Goal: Task Accomplishment & Management: Use online tool/utility

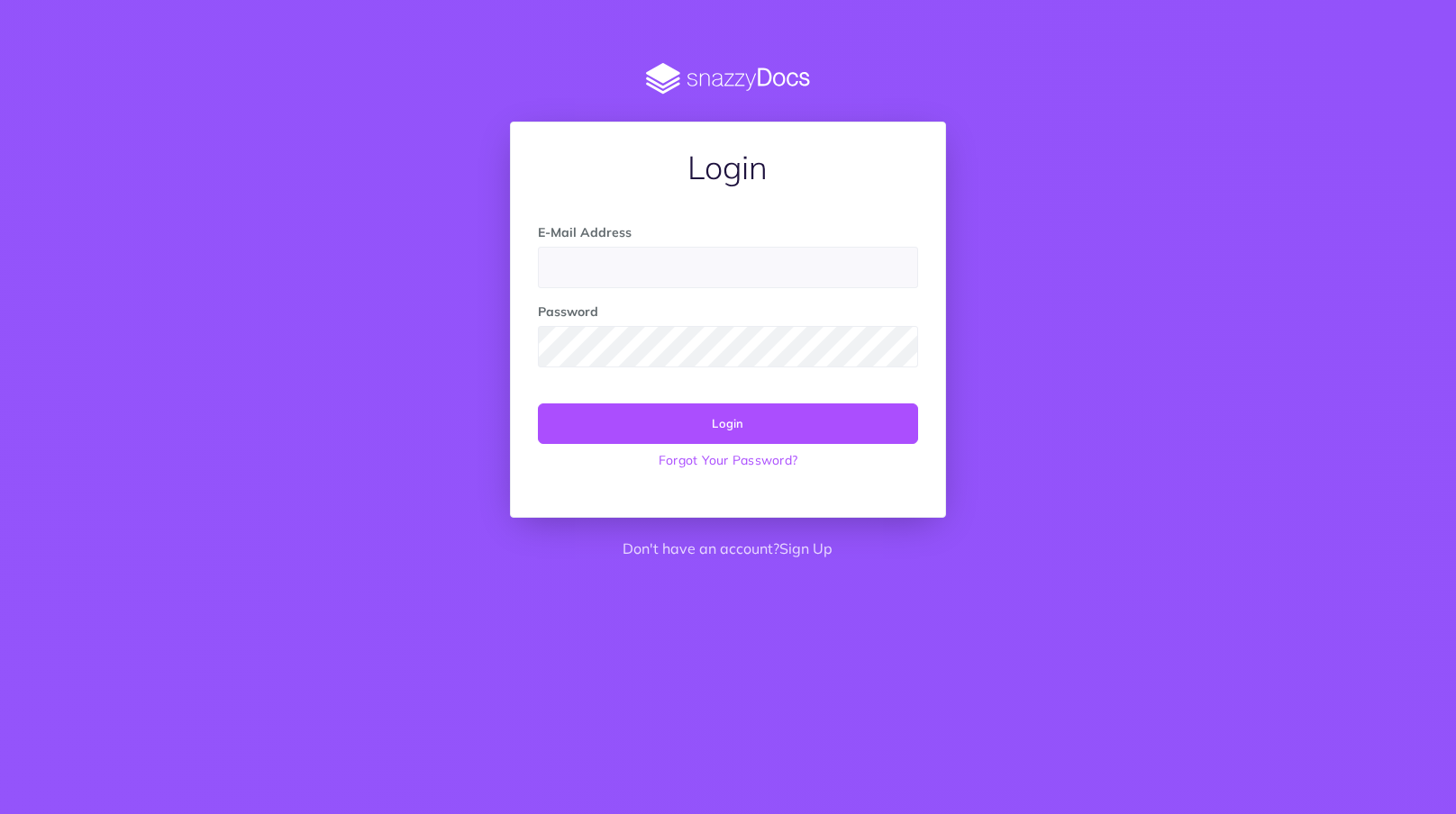
click at [597, 271] on input "email" at bounding box center [728, 267] width 380 height 42
type input "[EMAIL_ADDRESS][DOMAIN_NAME]"
click at [826, 423] on button "Login" at bounding box center [728, 423] width 380 height 40
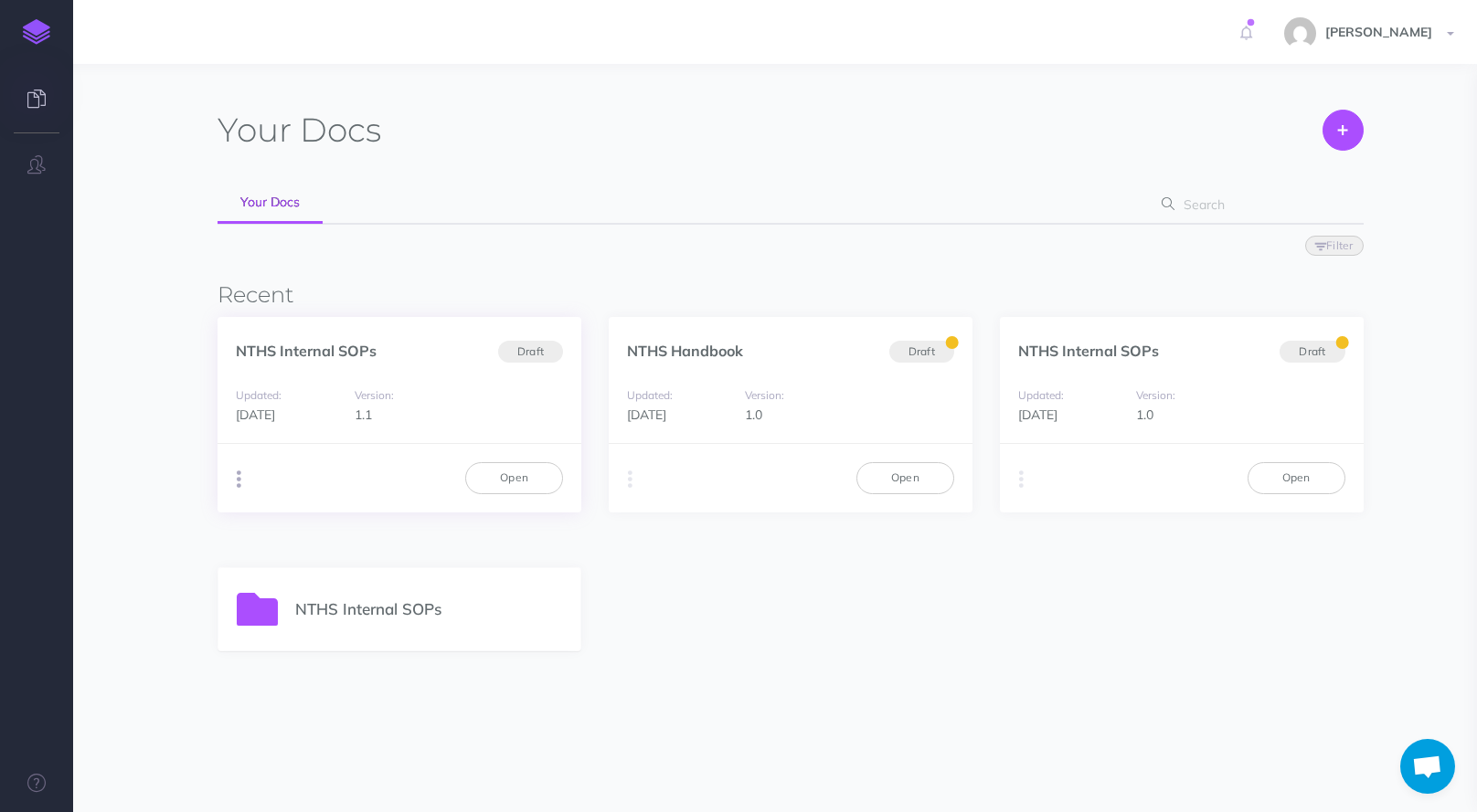
click at [235, 477] on button "button" at bounding box center [239, 480] width 18 height 27
click at [322, 607] on button "Archive" at bounding box center [331, 613] width 228 height 32
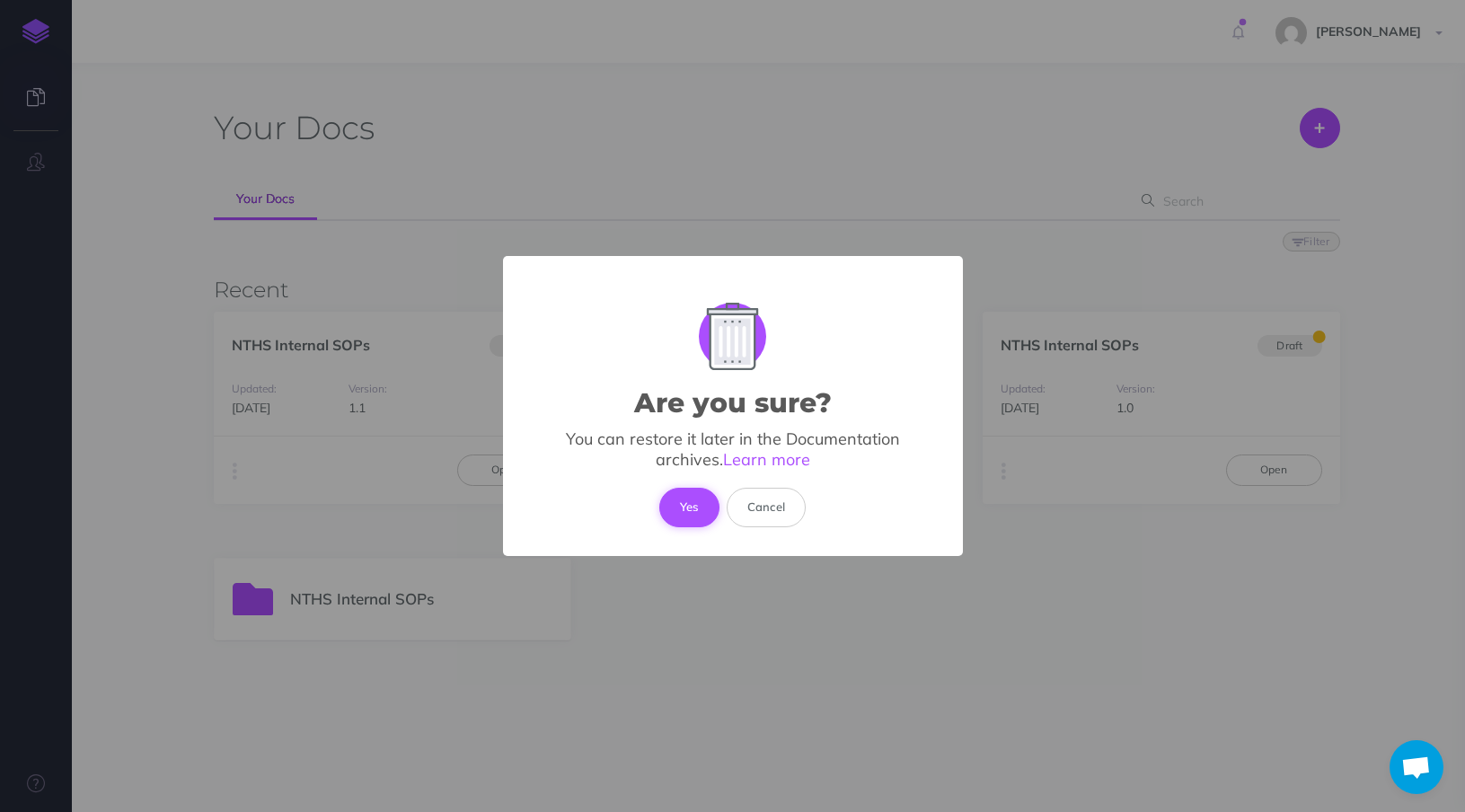
click at [678, 513] on button "Yes" at bounding box center [690, 508] width 60 height 39
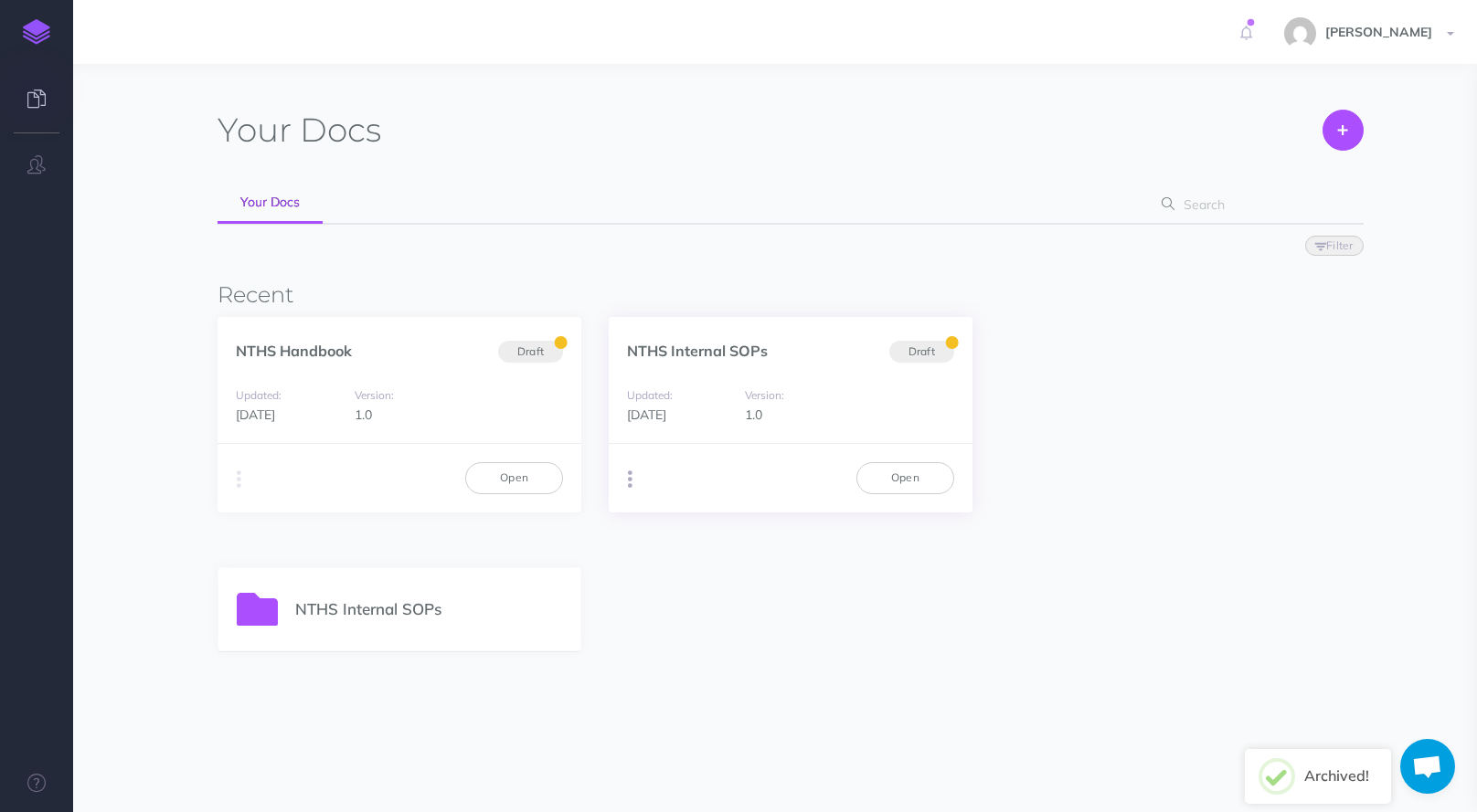
click at [629, 488] on icon "button" at bounding box center [630, 480] width 5 height 25
click at [655, 612] on button "Archive" at bounding box center [722, 613] width 228 height 32
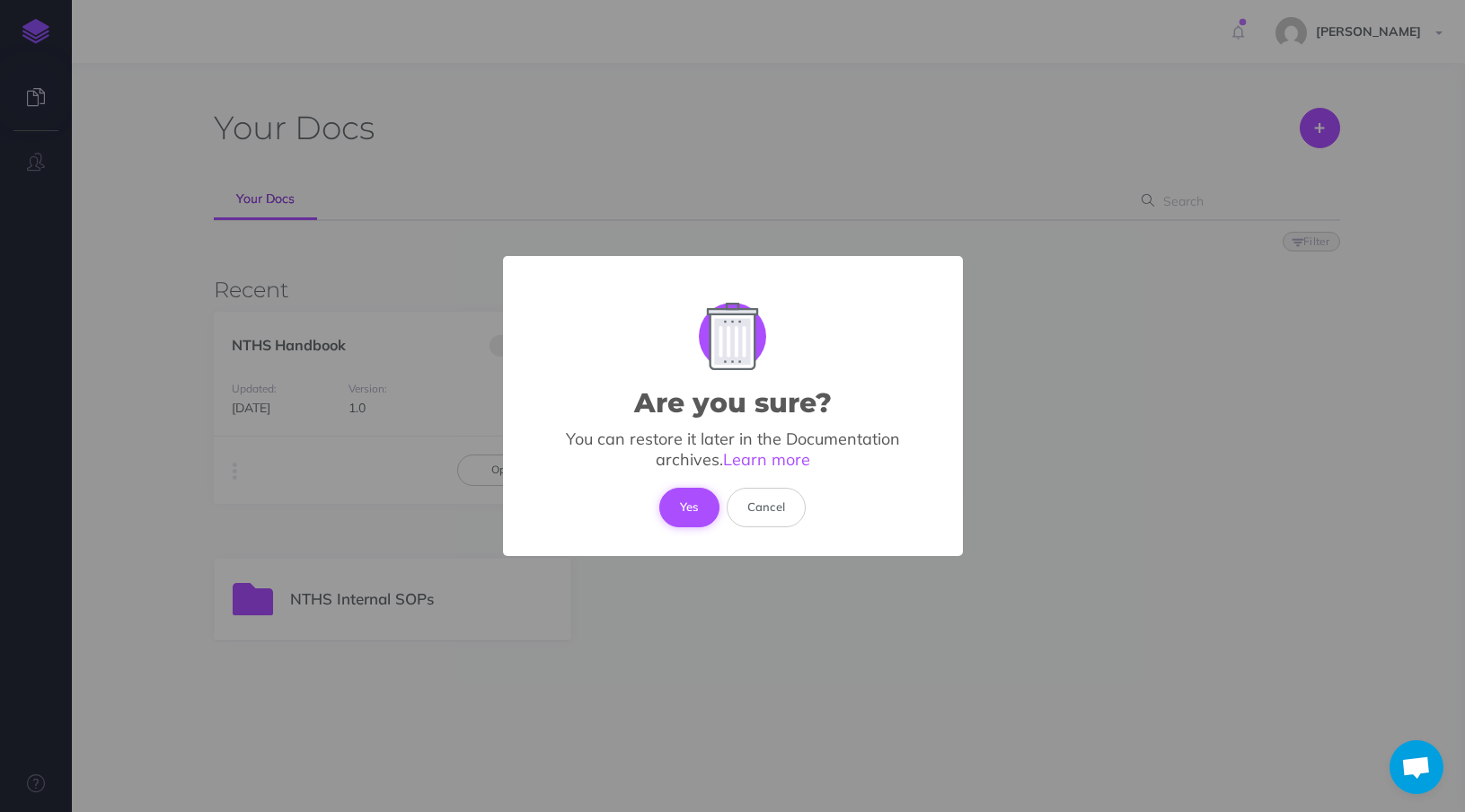
click at [678, 490] on button "Yes" at bounding box center [690, 508] width 60 height 39
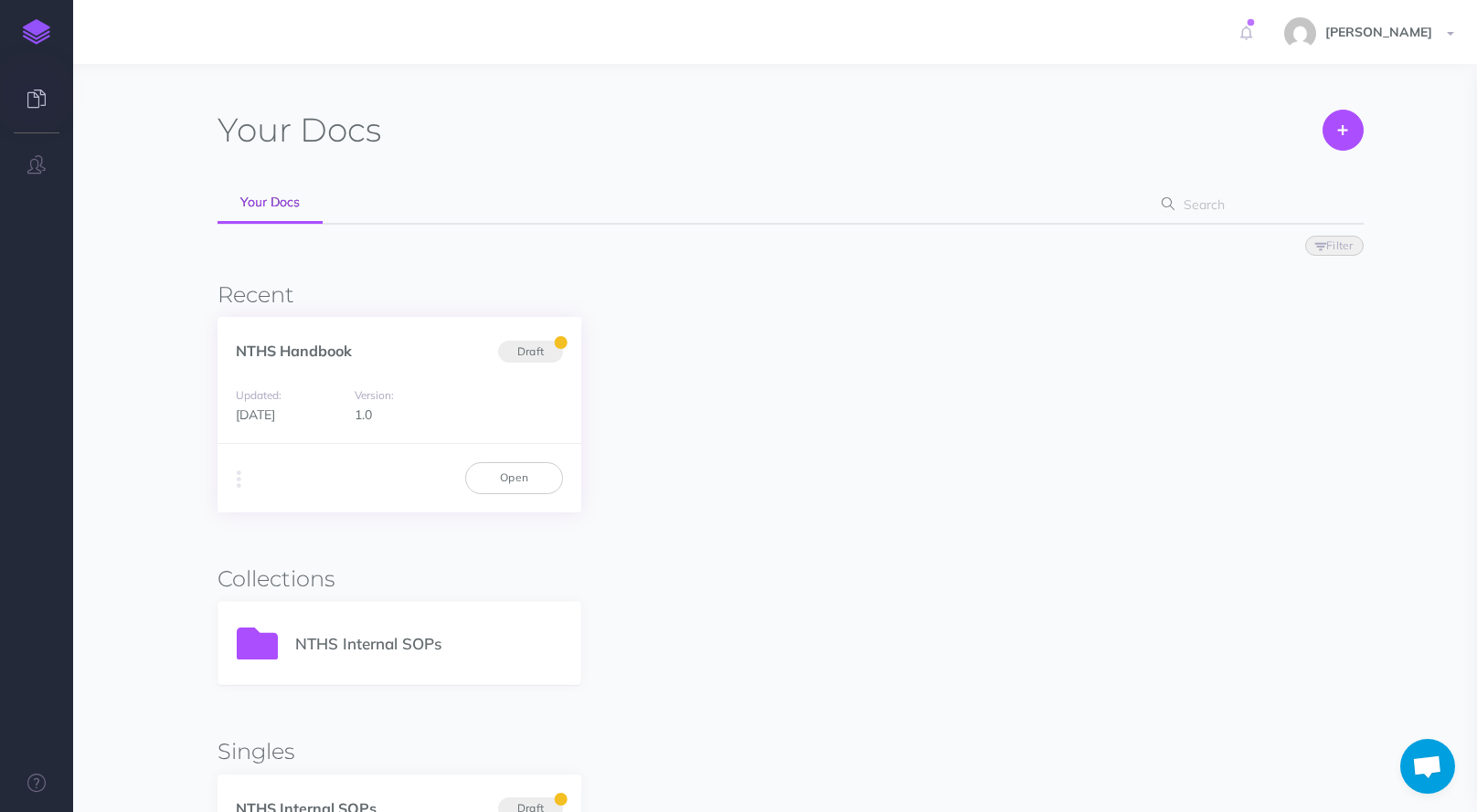
click at [541, 352] on span "Draft" at bounding box center [530, 351] width 65 height 23
click at [560, 342] on span "Draft" at bounding box center [530, 351] width 65 height 23
click at [469, 477] on link "Open" at bounding box center [515, 478] width 98 height 31
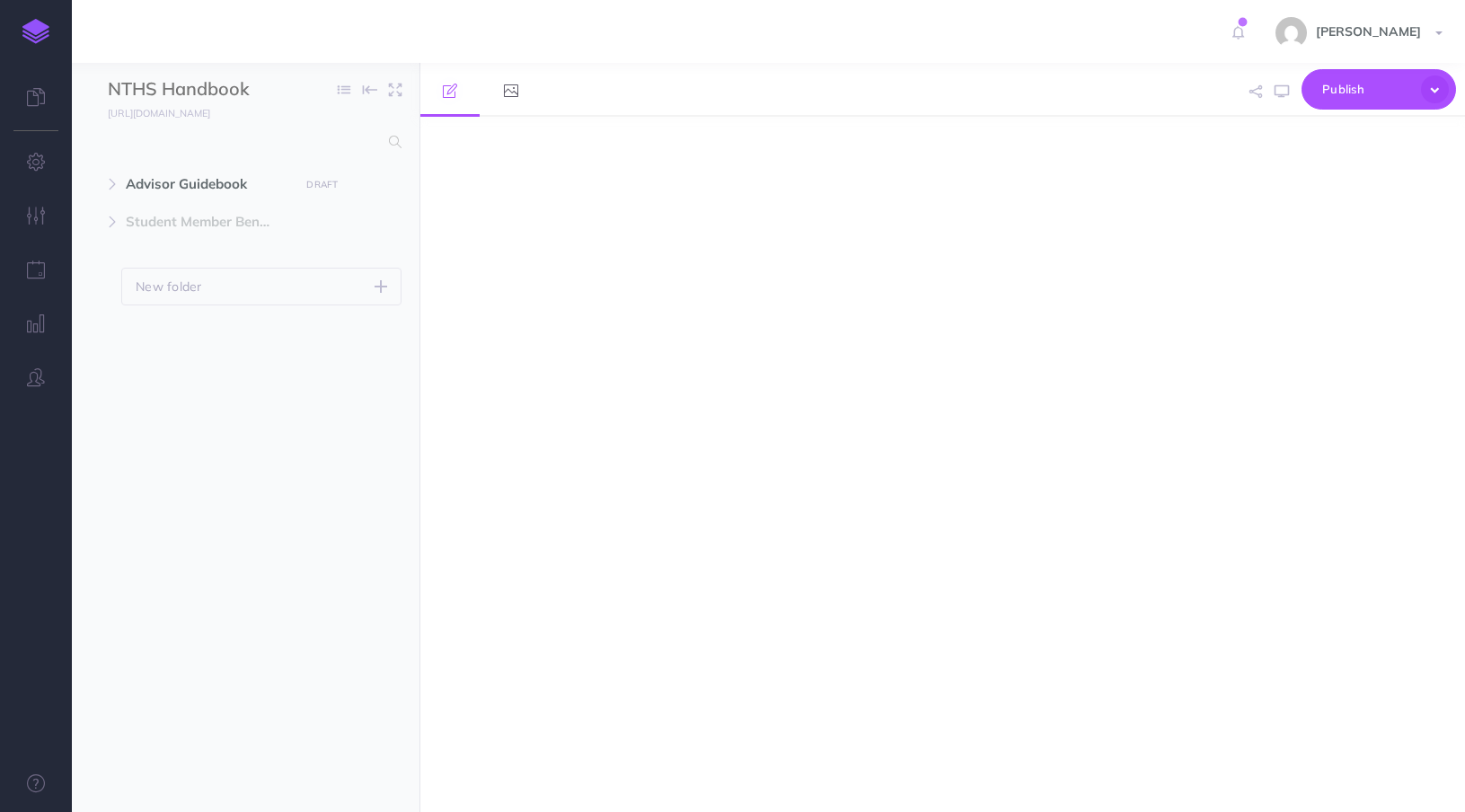
select select "null"
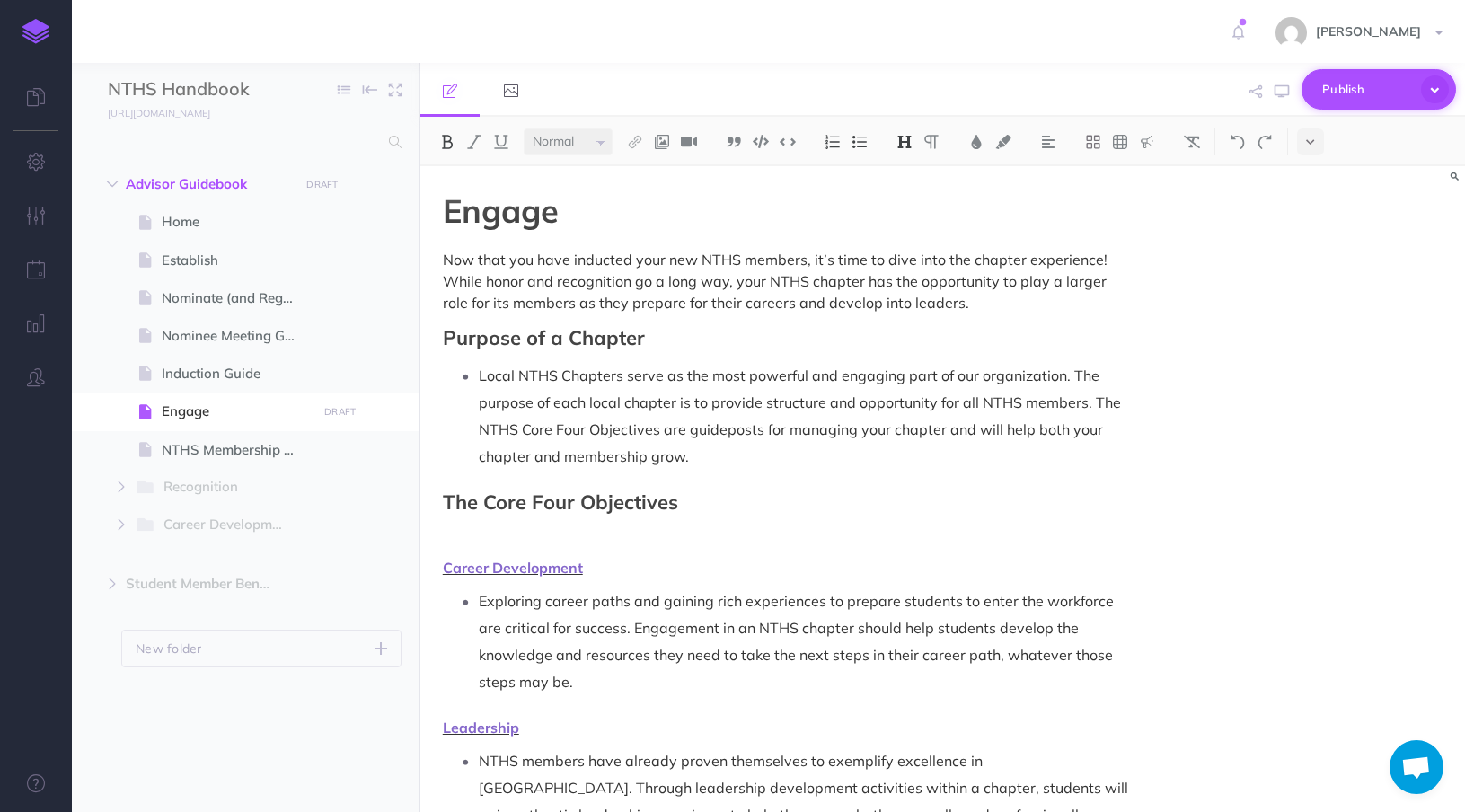
click at [1385, 96] on span "Publish" at bounding box center [1367, 89] width 90 height 28
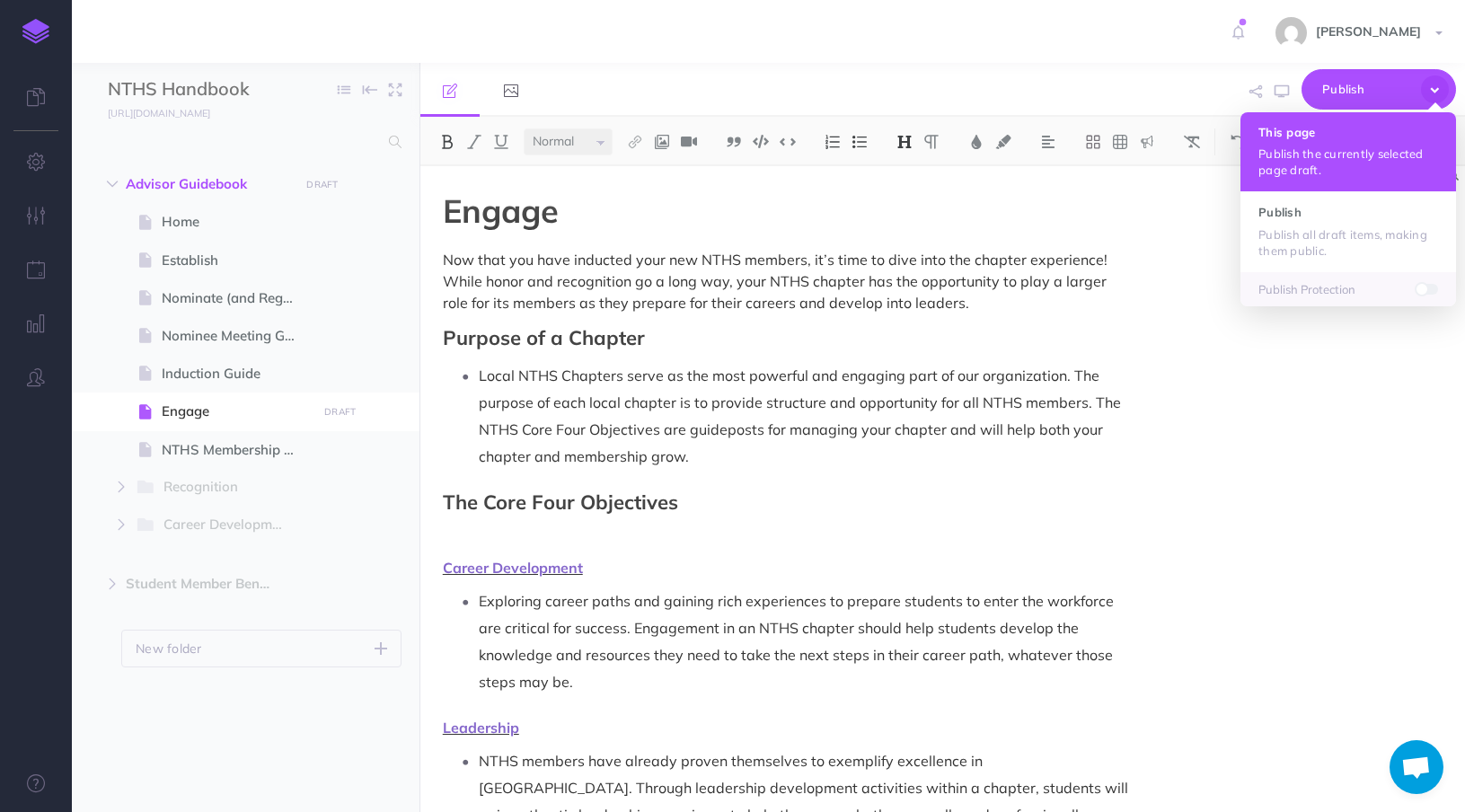
click at [1327, 150] on p "Publish the currently selected page draft." at bounding box center [1348, 162] width 180 height 33
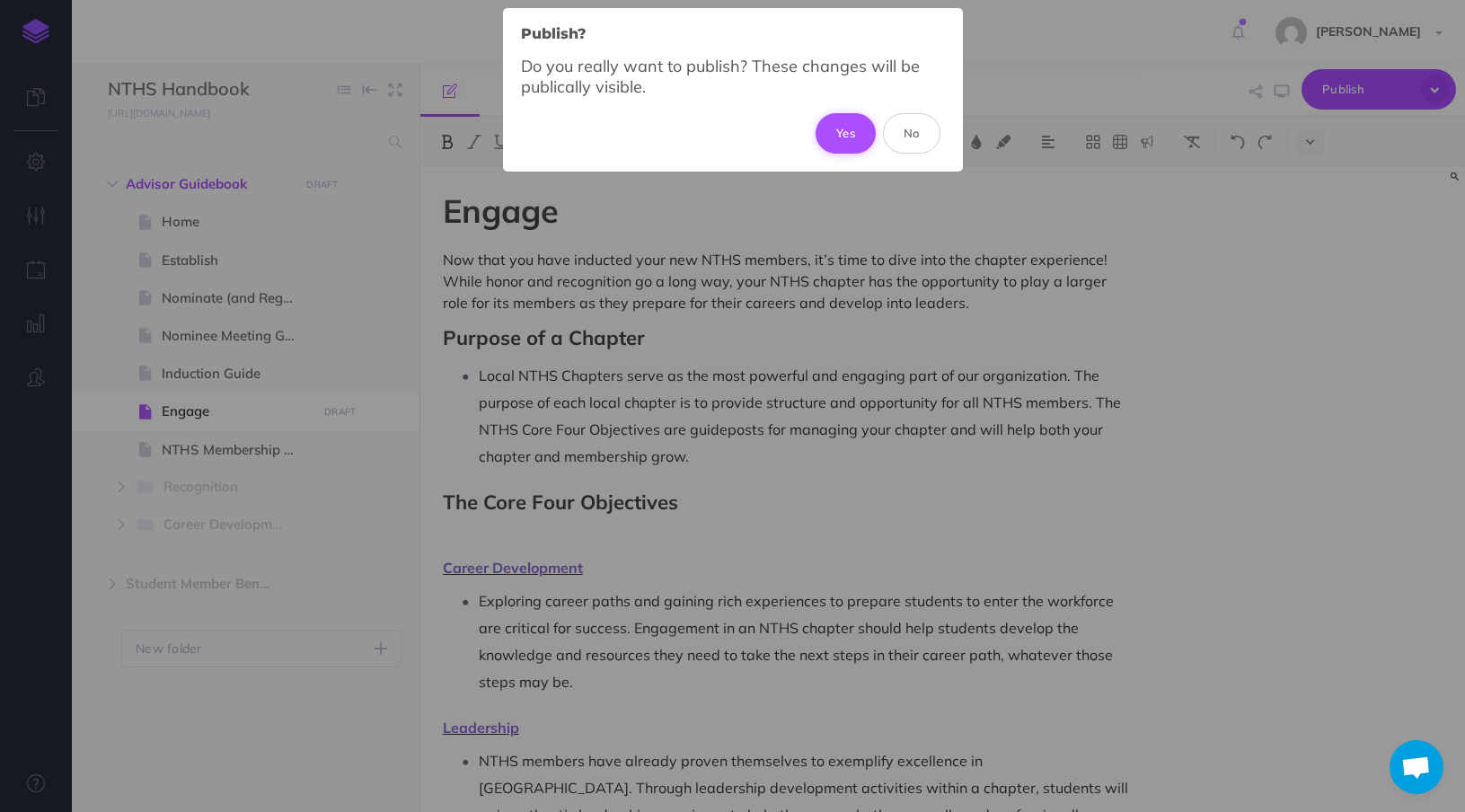
click at [845, 125] on button "Yes" at bounding box center [846, 133] width 60 height 39
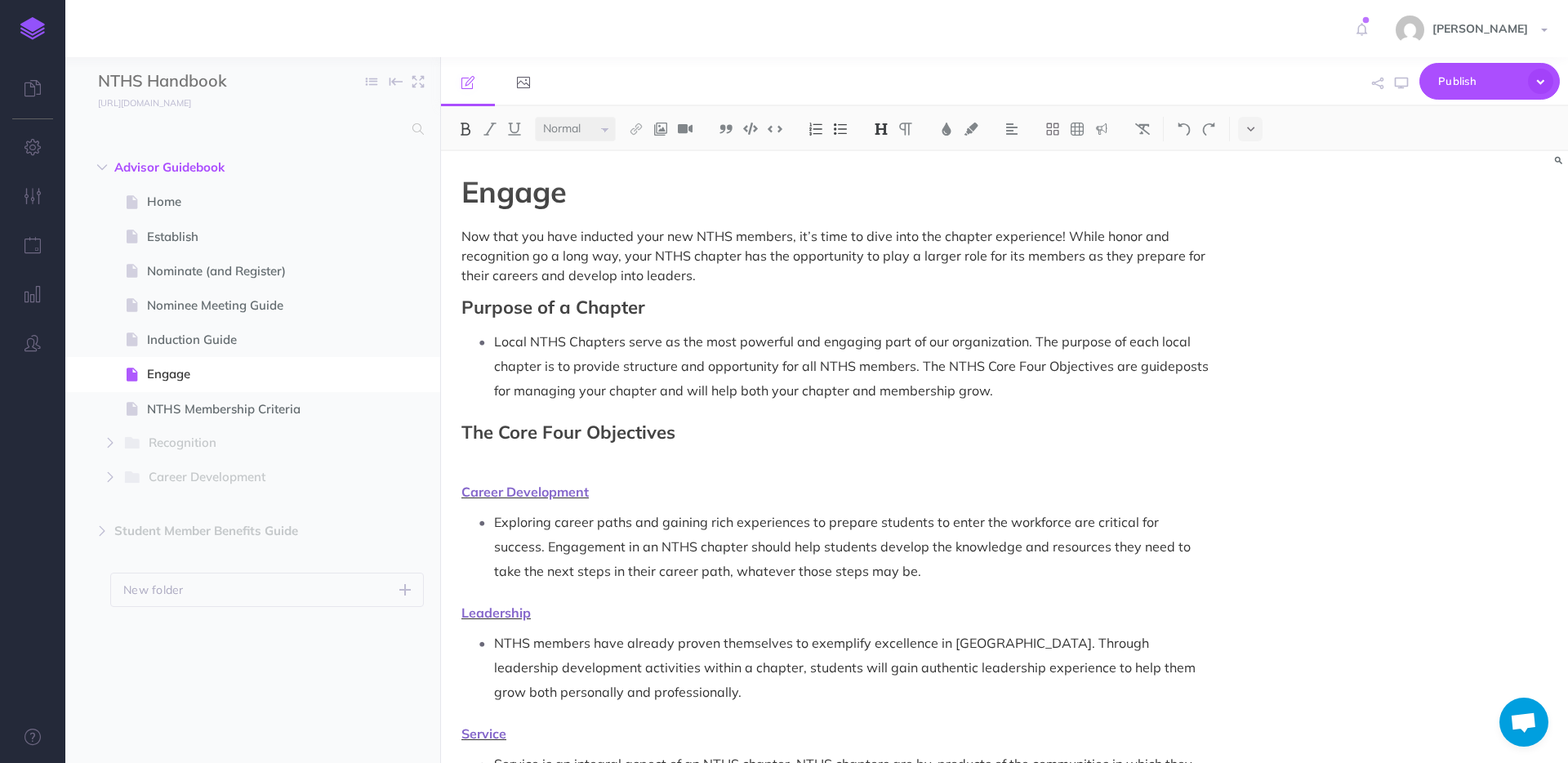
click at [32, 39] on img at bounding box center [32, 29] width 25 height 23
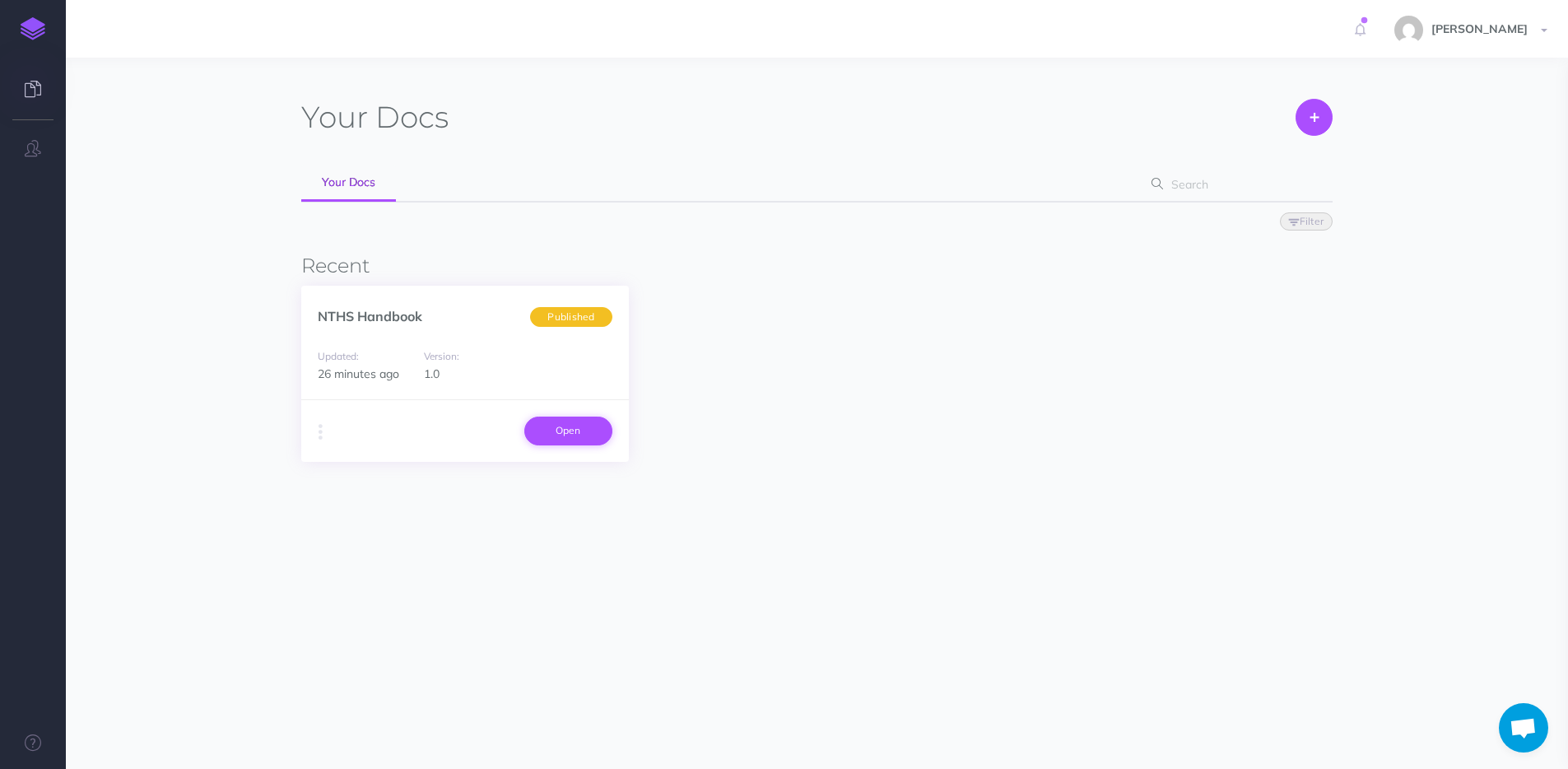
click at [574, 425] on link "Open" at bounding box center [568, 431] width 88 height 28
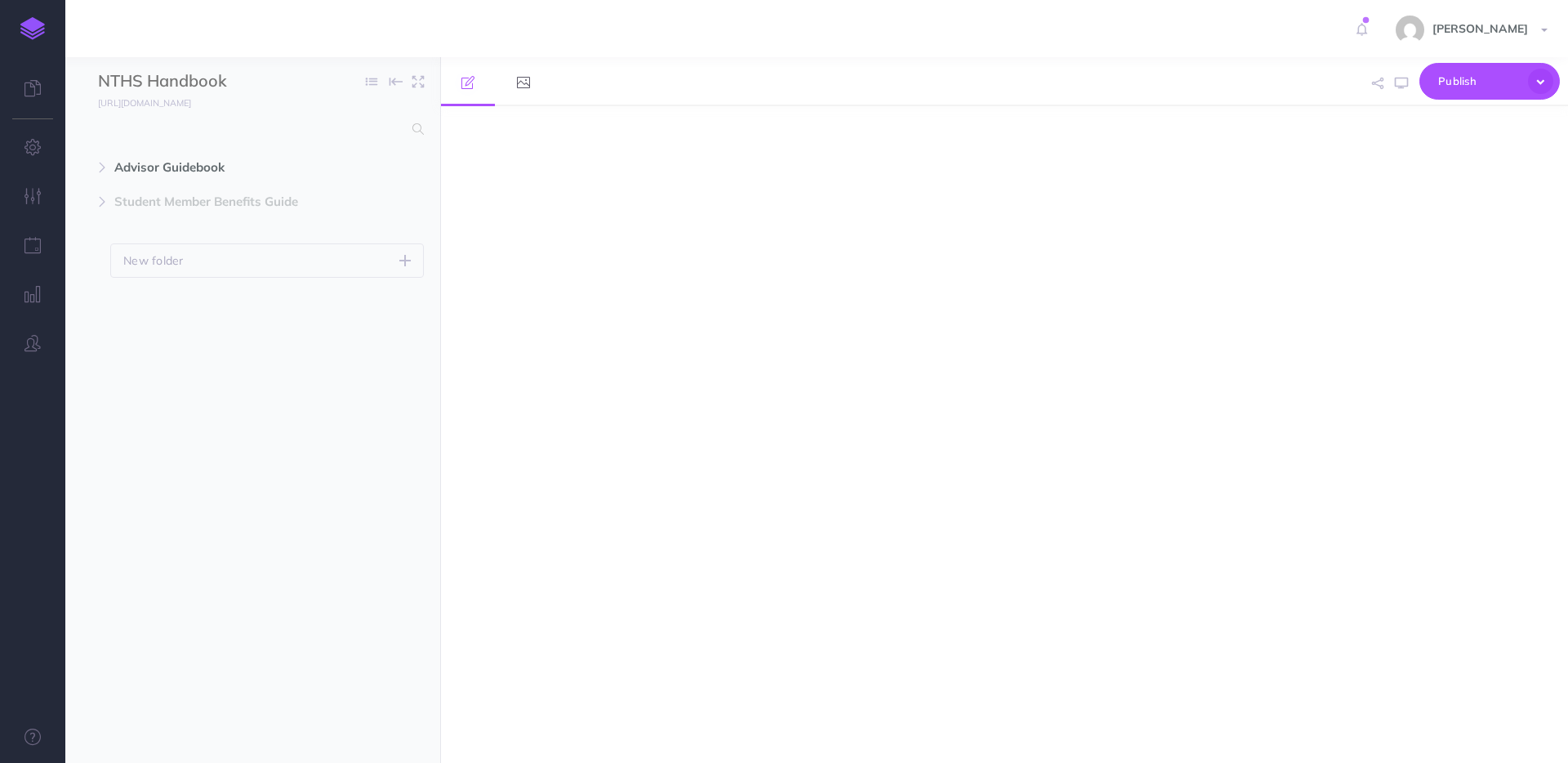
select select "null"
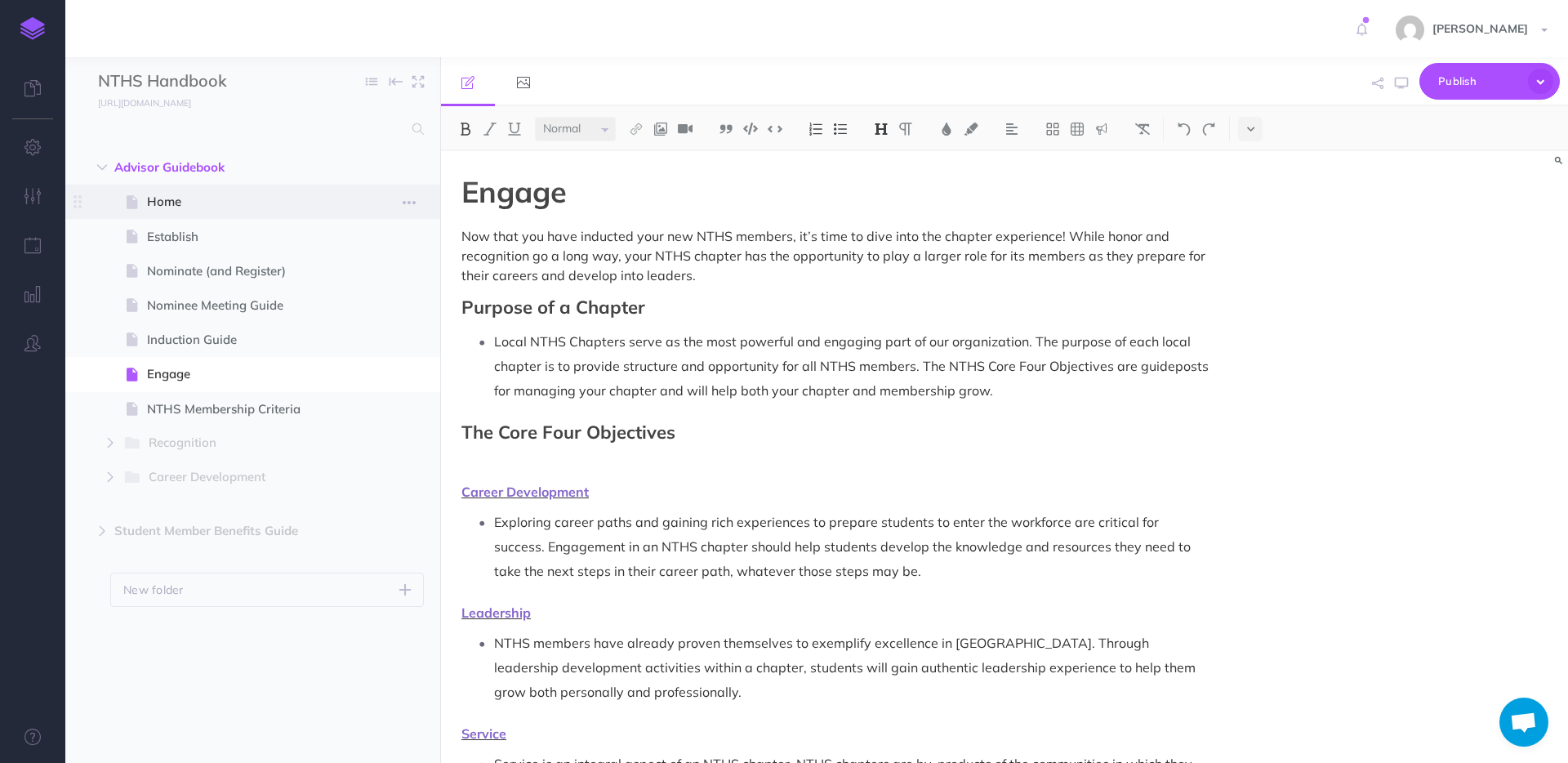
click at [151, 199] on span "Home" at bounding box center [244, 201] width 195 height 19
select select "null"
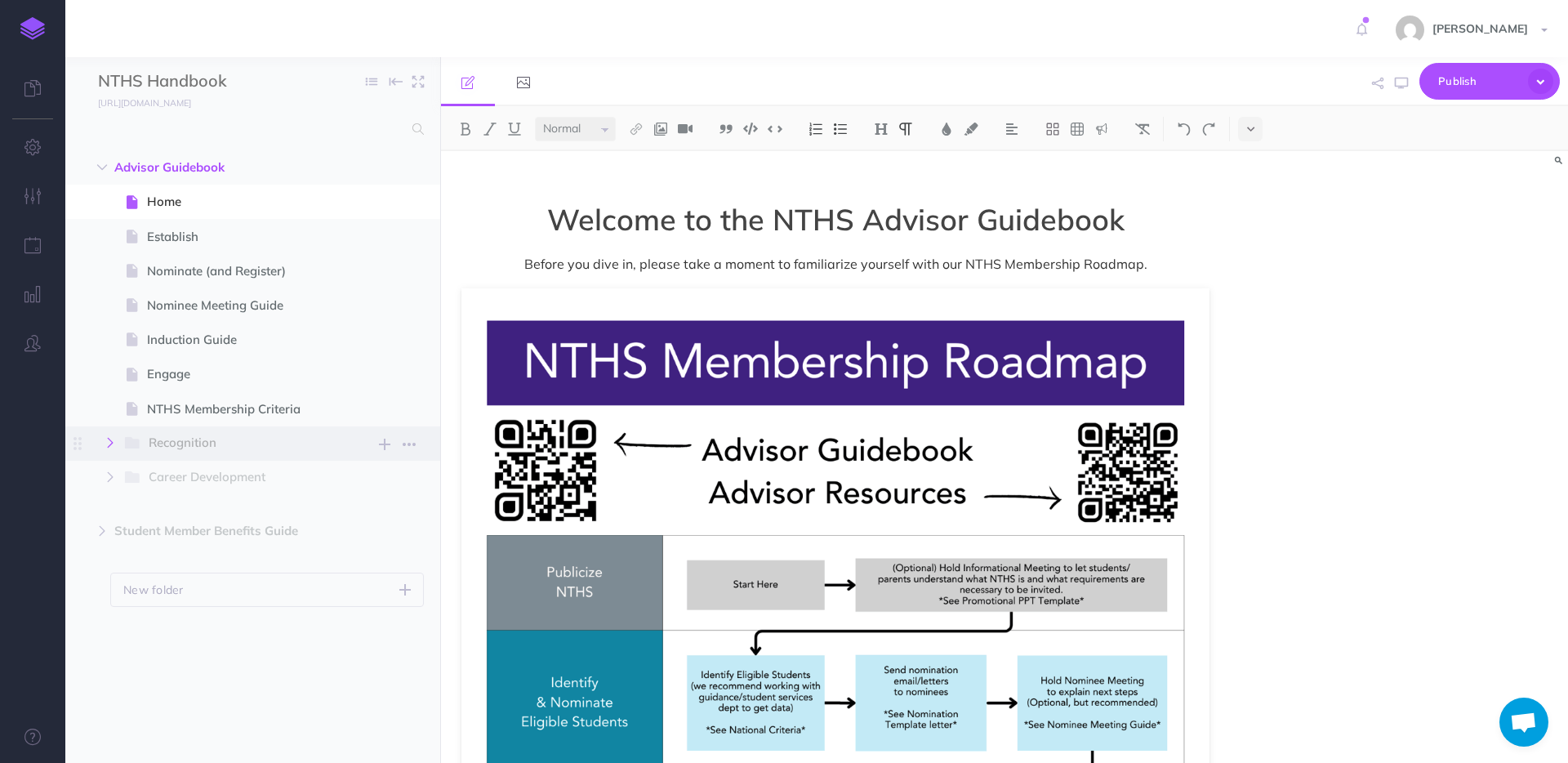
click at [107, 443] on icon "button" at bounding box center [109, 442] width 10 height 10
click at [111, 444] on icon "button" at bounding box center [109, 442] width 10 height 10
click at [105, 444] on icon "button" at bounding box center [109, 442] width 10 height 10
click at [112, 551] on button "button" at bounding box center [110, 546] width 30 height 19
drag, startPoint x: 112, startPoint y: 545, endPoint x: 118, endPoint y: 527, distance: 19.0
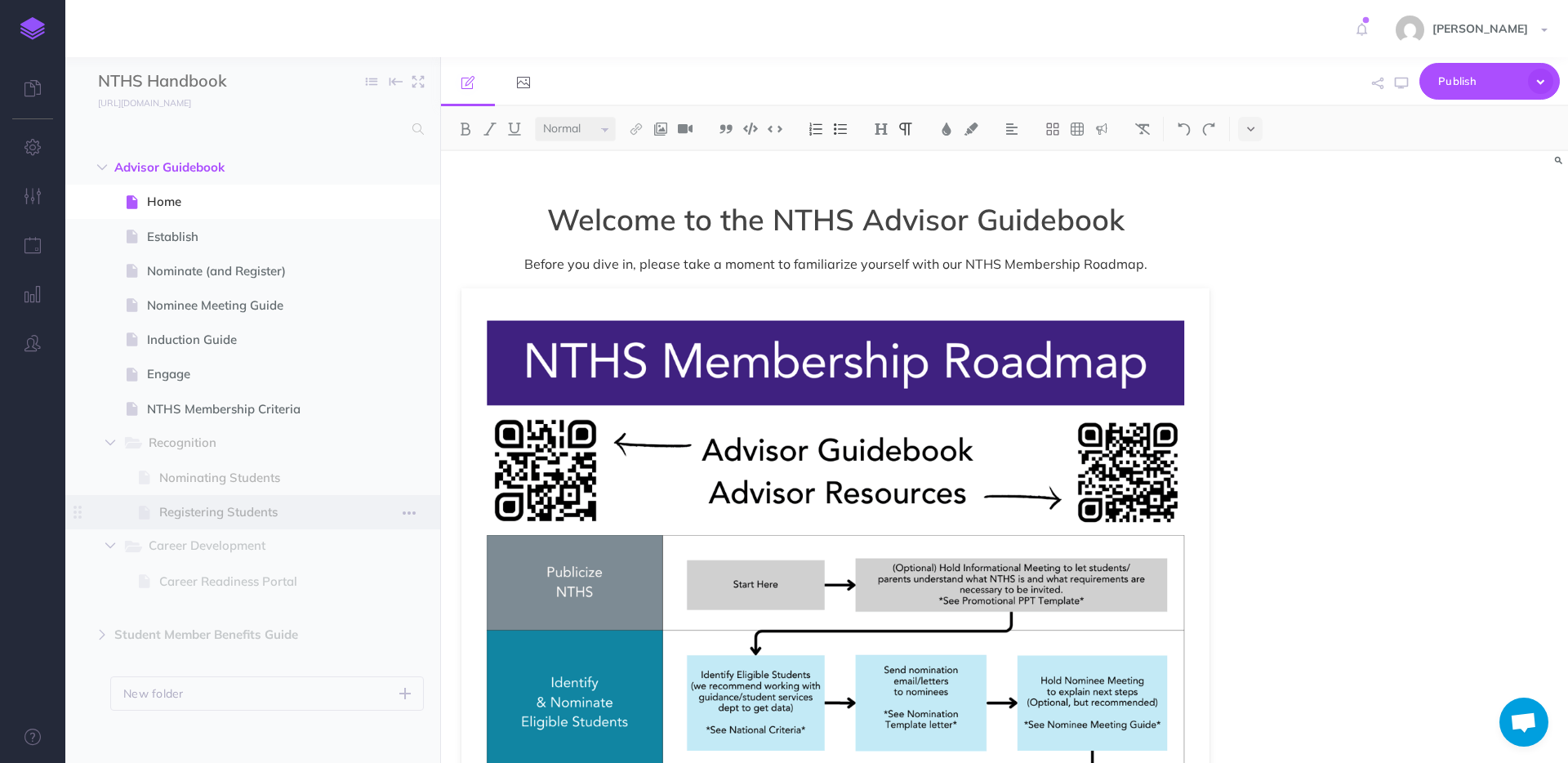
click at [112, 545] on icon "button" at bounding box center [109, 546] width 10 height 10
click at [103, 442] on button "button" at bounding box center [110, 442] width 30 height 19
click at [1314, 365] on div "Welcome to the NTHS Advisor Guidebook Before you dive in, please take a moment …" at bounding box center [1004, 457] width 1127 height 612
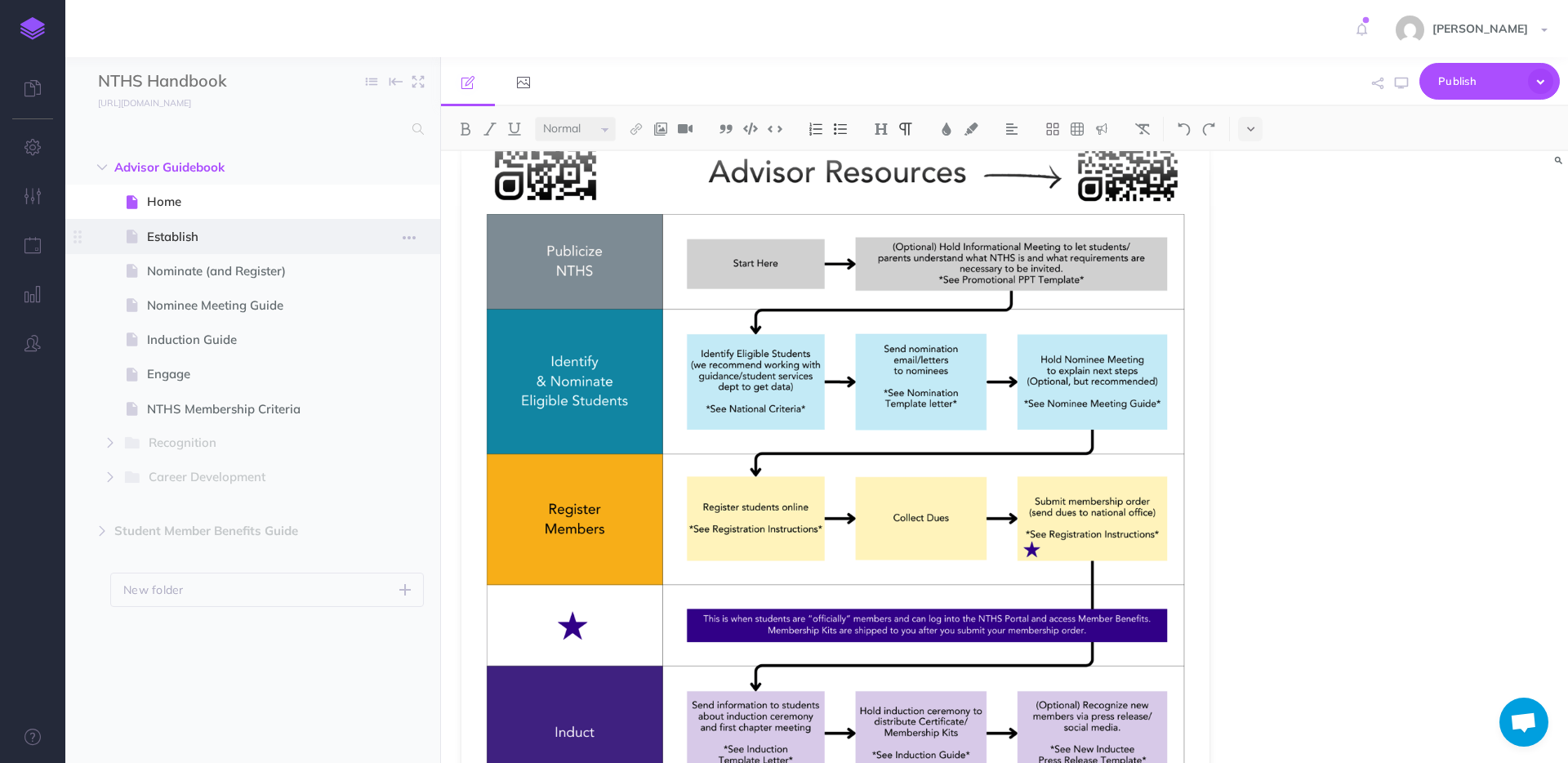
scroll to position [331, 0]
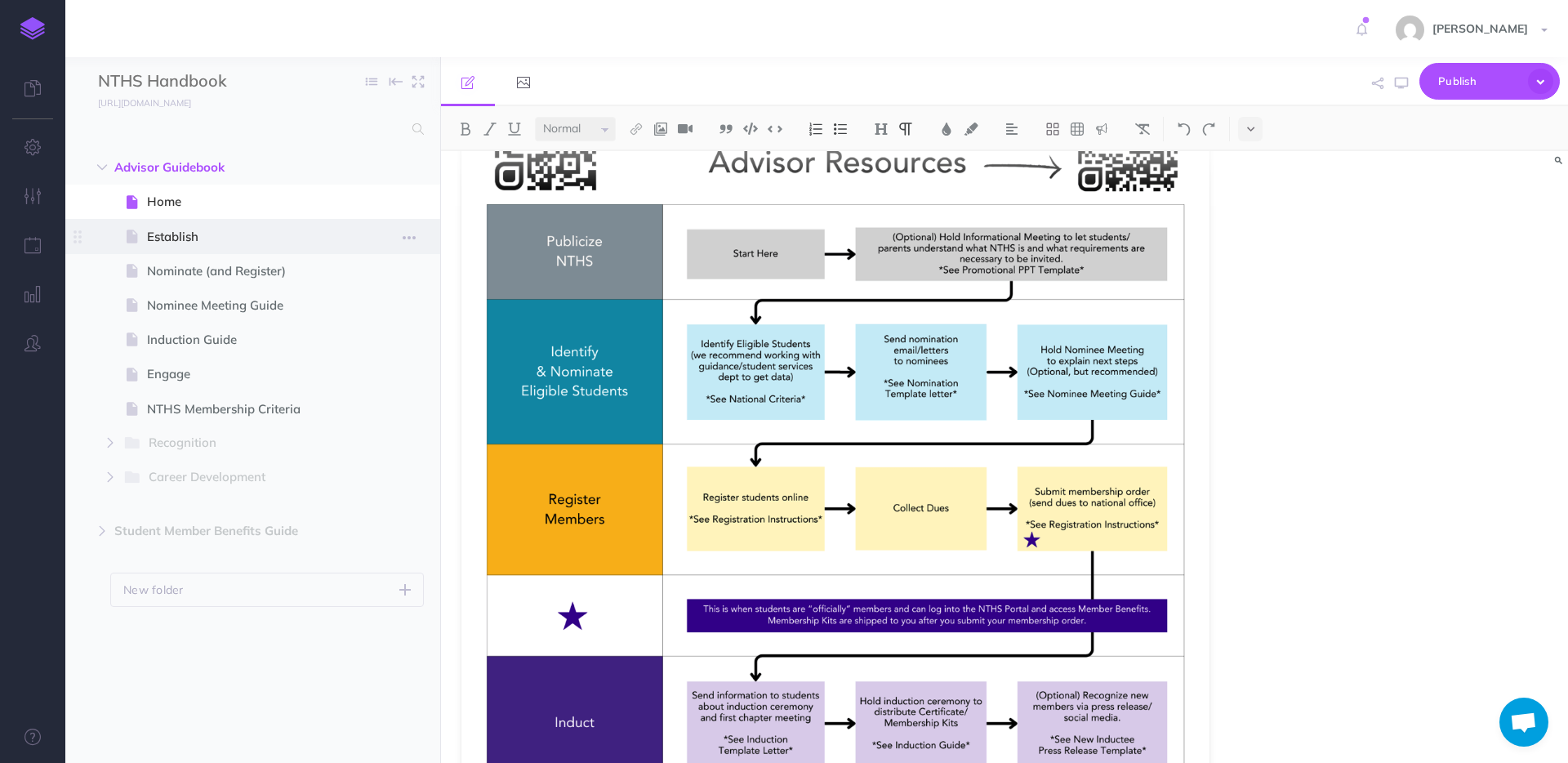
click at [152, 237] on span "Establish" at bounding box center [244, 237] width 195 height 19
select select "null"
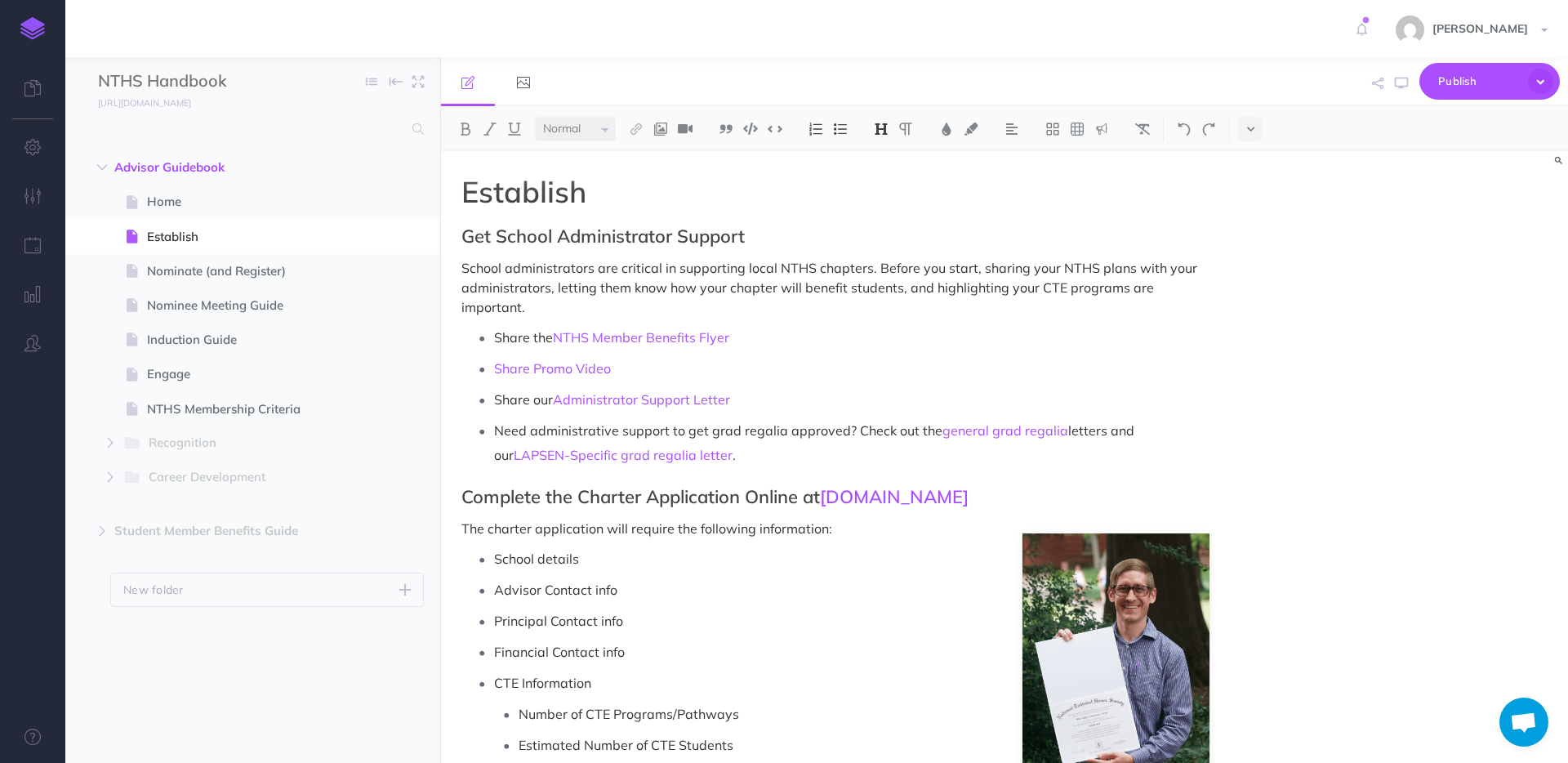
click at [694, 627] on p "Principal Contact info" at bounding box center [851, 621] width 715 height 25
click at [698, 296] on p "School administrators are critical in supporting local NTHS chapters. Before yo…" at bounding box center [835, 287] width 748 height 59
click at [588, 238] on h2 "Get School Administrator Support" at bounding box center [835, 236] width 748 height 19
click at [587, 238] on h2 "Get School Administrator Support" at bounding box center [835, 236] width 748 height 19
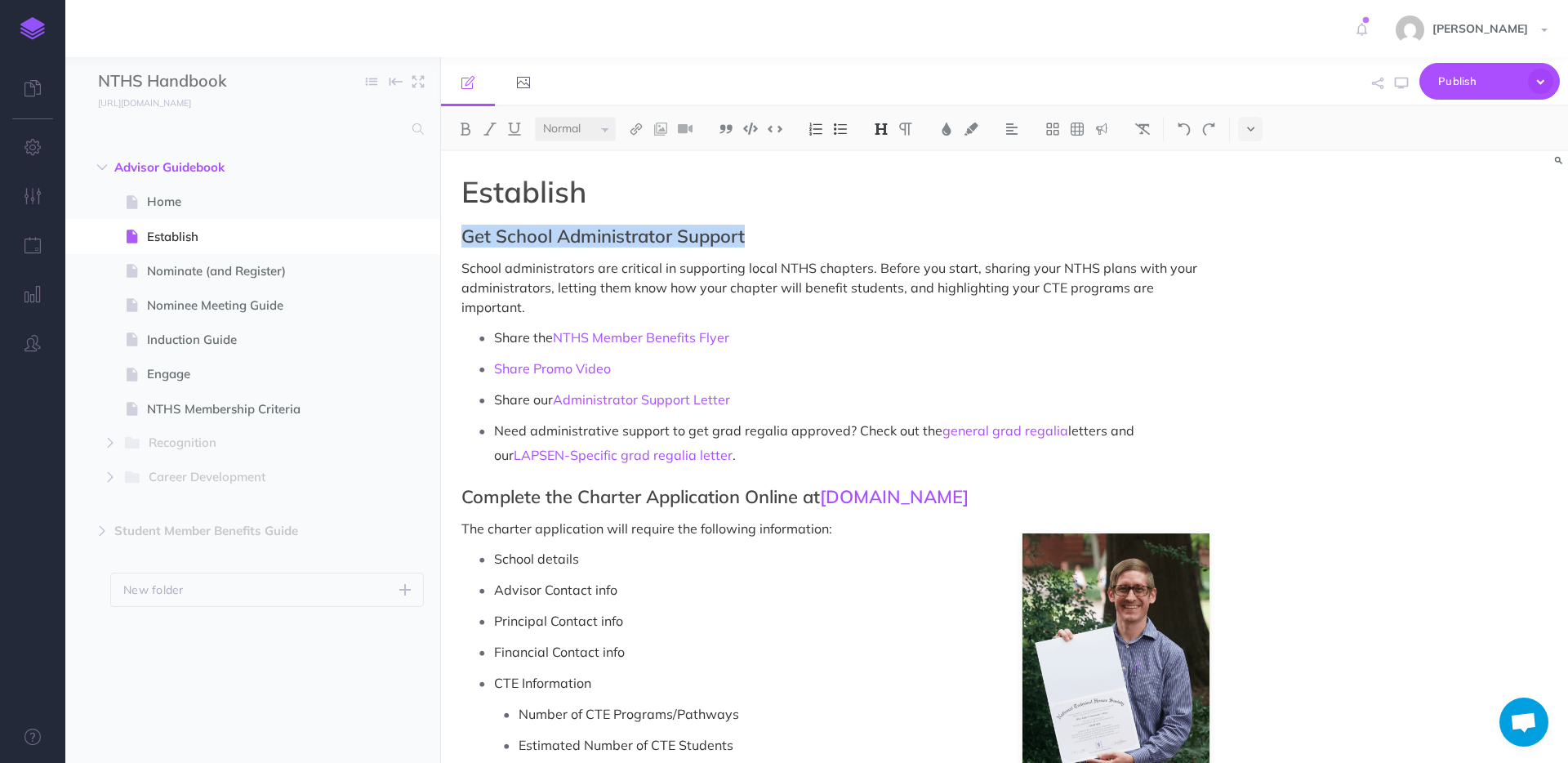
click at [609, 124] on select "Small Normal Large" at bounding box center [575, 129] width 81 height 25
click at [734, 237] on h2 "Get School Administrator Support" at bounding box center [835, 236] width 748 height 19
click at [515, 182] on h1 "Establish" at bounding box center [835, 192] width 748 height 32
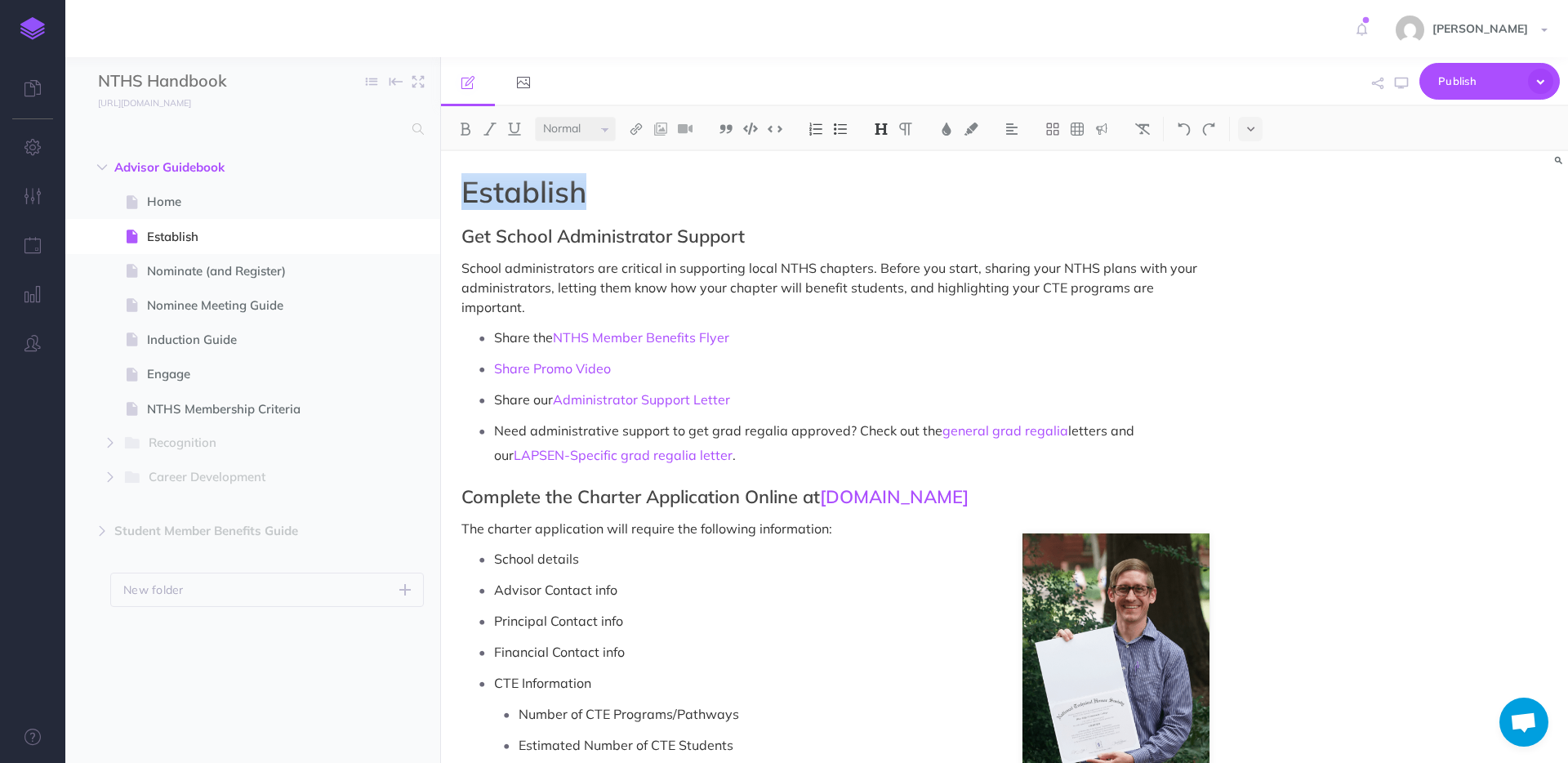
click at [516, 182] on h1 "Establish" at bounding box center [835, 192] width 748 height 32
click at [882, 131] on img at bounding box center [881, 129] width 15 height 13
click at [637, 237] on h2 "Get School Administrator Support" at bounding box center [835, 236] width 748 height 19
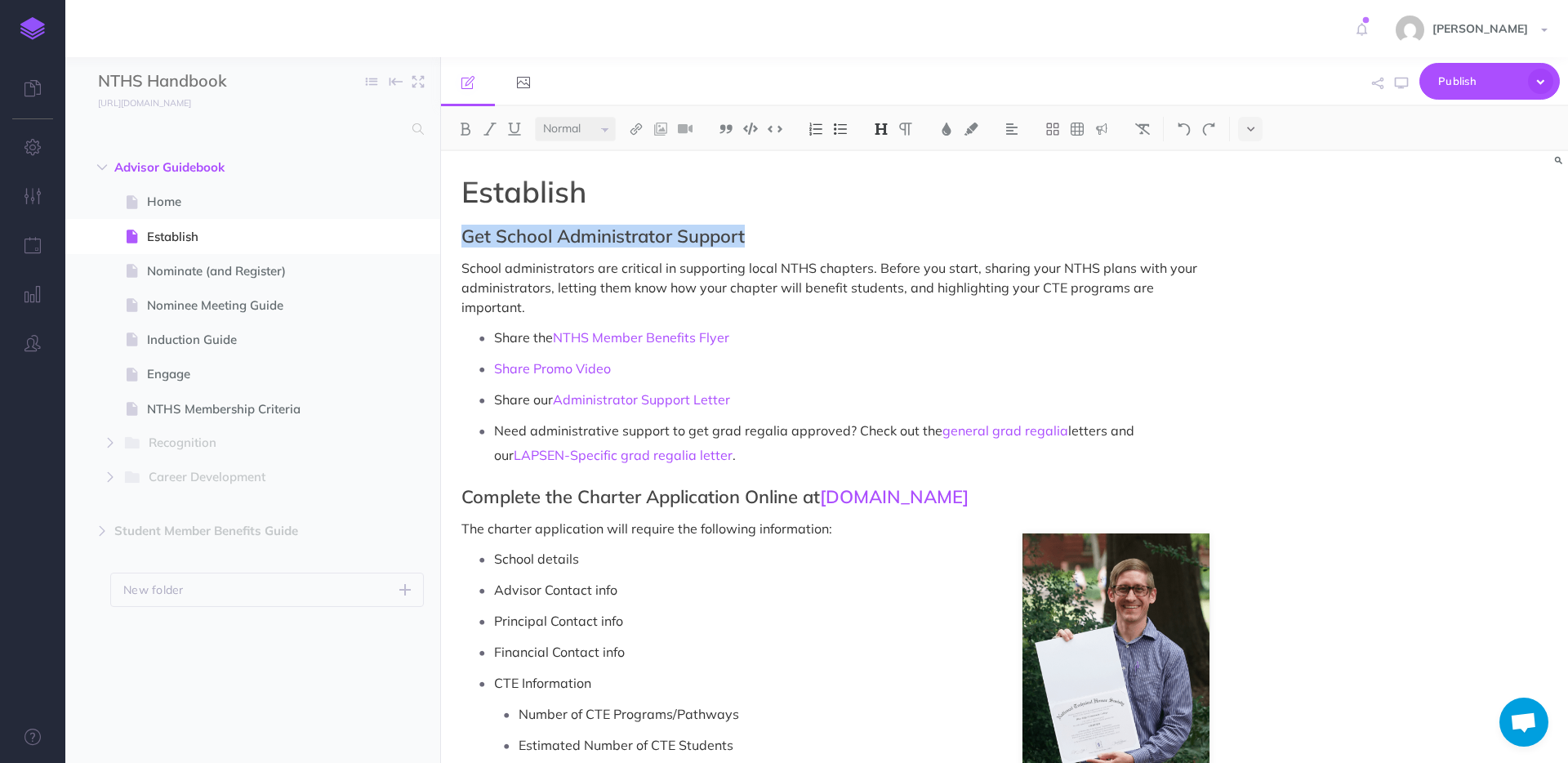
click at [638, 237] on h2 "Get School Administrator Support" at bounding box center [835, 236] width 748 height 19
click at [882, 128] on img at bounding box center [881, 129] width 15 height 13
drag, startPoint x: 631, startPoint y: 272, endPoint x: 635, endPoint y: 282, distance: 10.8
click at [631, 272] on p "School administrators are critical in supporting local NTHS chapters. Before yo…" at bounding box center [835, 287] width 748 height 59
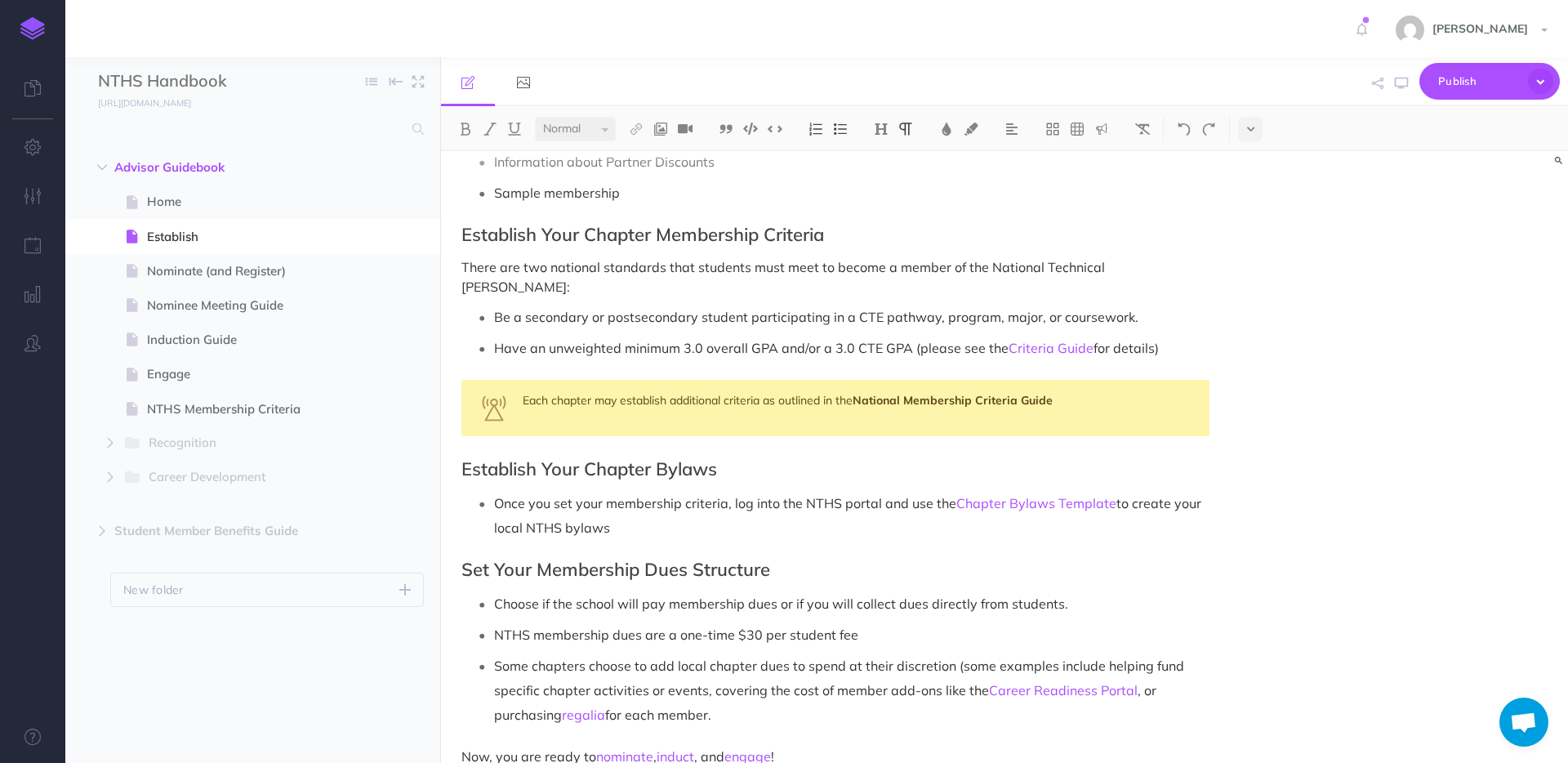
scroll to position [874, 0]
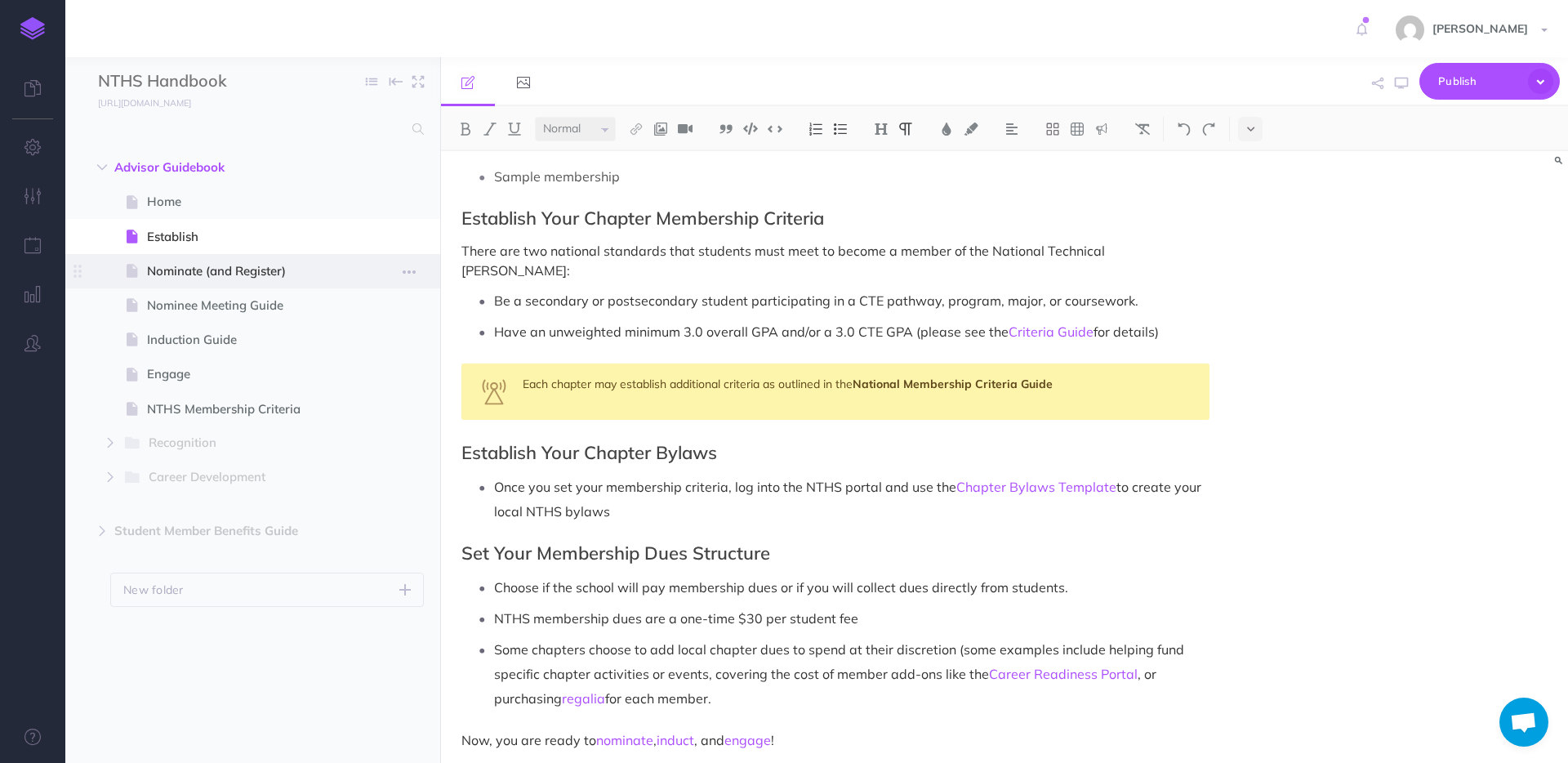
click at [184, 278] on span "Nominate (and Register)" at bounding box center [244, 272] width 195 height 19
select select "null"
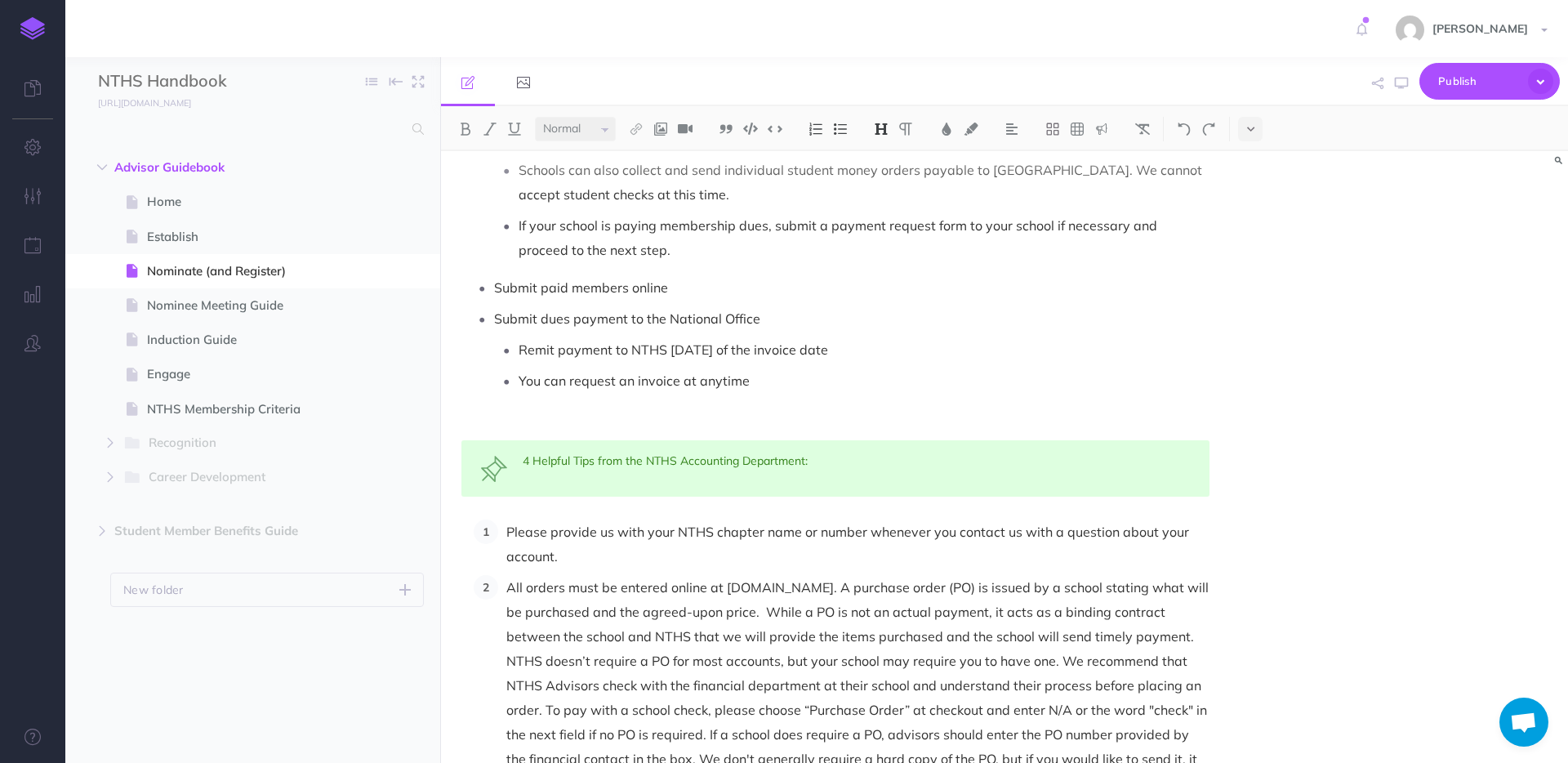
scroll to position [1232, 0]
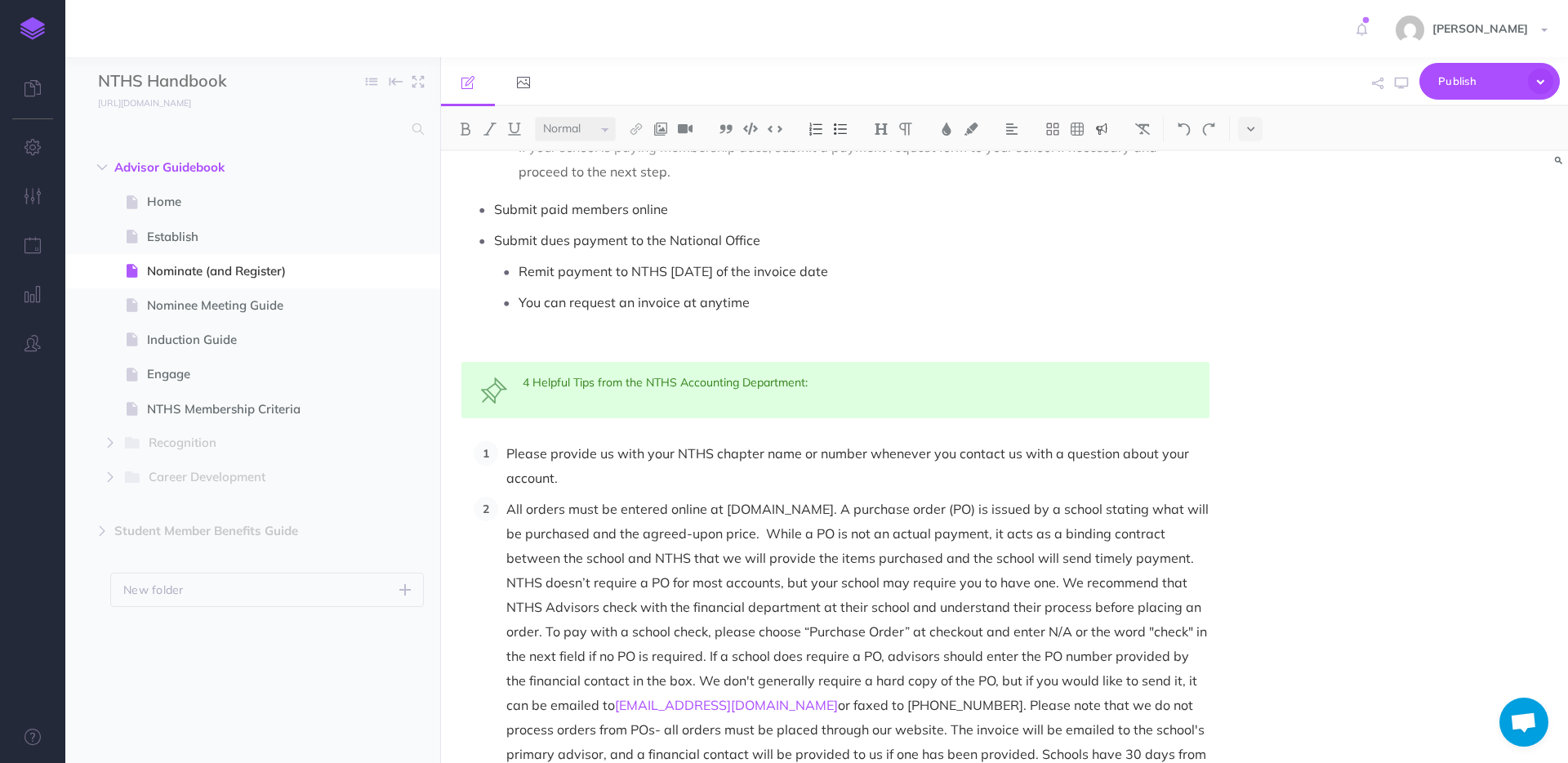
click at [594, 396] on div "4 Helpful Tips from the NTHS Accounting Department:" at bounding box center [835, 390] width 748 height 56
click at [519, 337] on p at bounding box center [835, 344] width 748 height 19
click at [1101, 129] on img at bounding box center [1101, 129] width 15 height 13
click at [1107, 184] on img at bounding box center [1101, 182] width 15 height 13
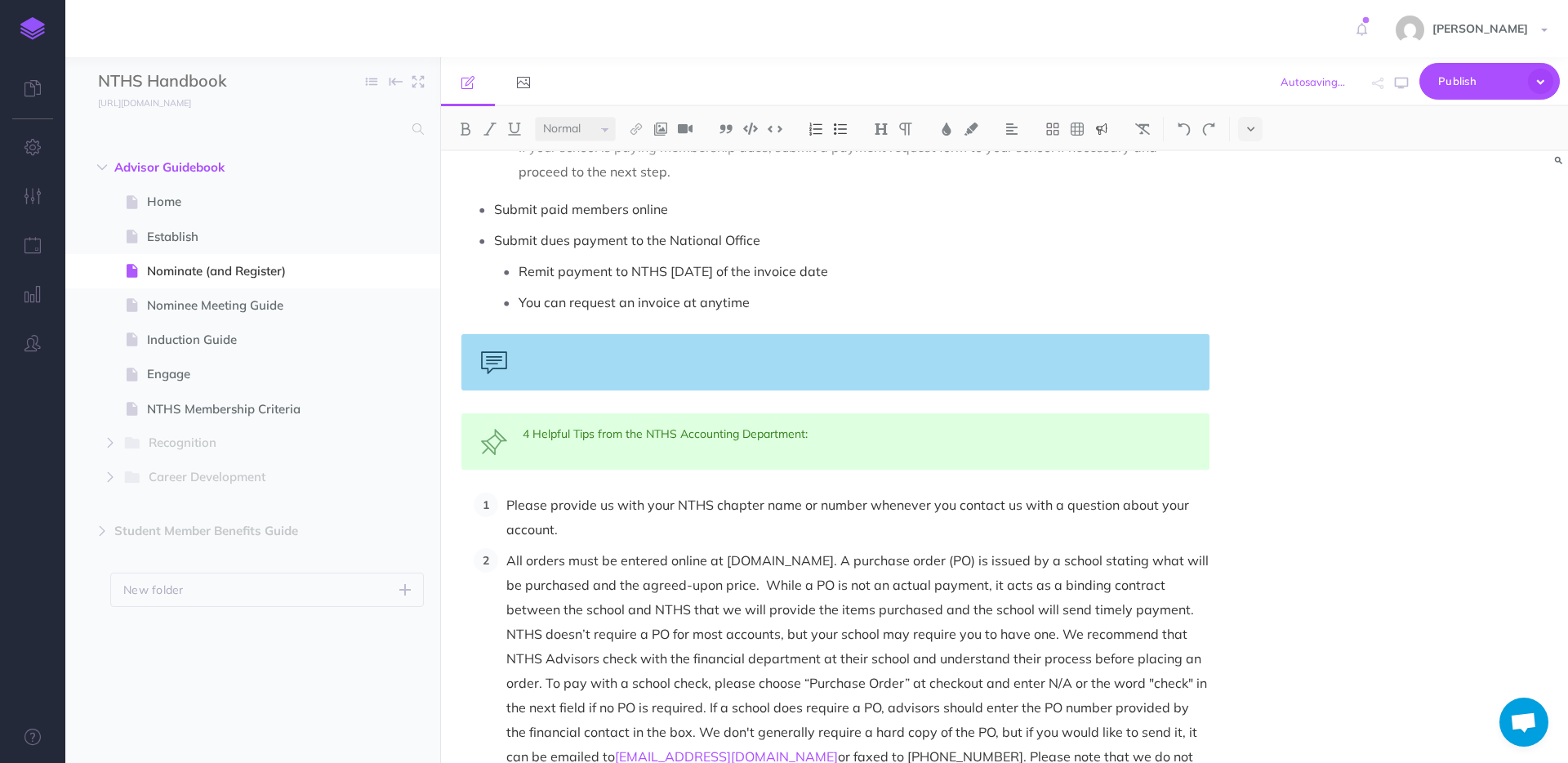
click at [1100, 128] on img at bounding box center [1101, 129] width 15 height 13
click at [1100, 212] on img at bounding box center [1101, 207] width 15 height 13
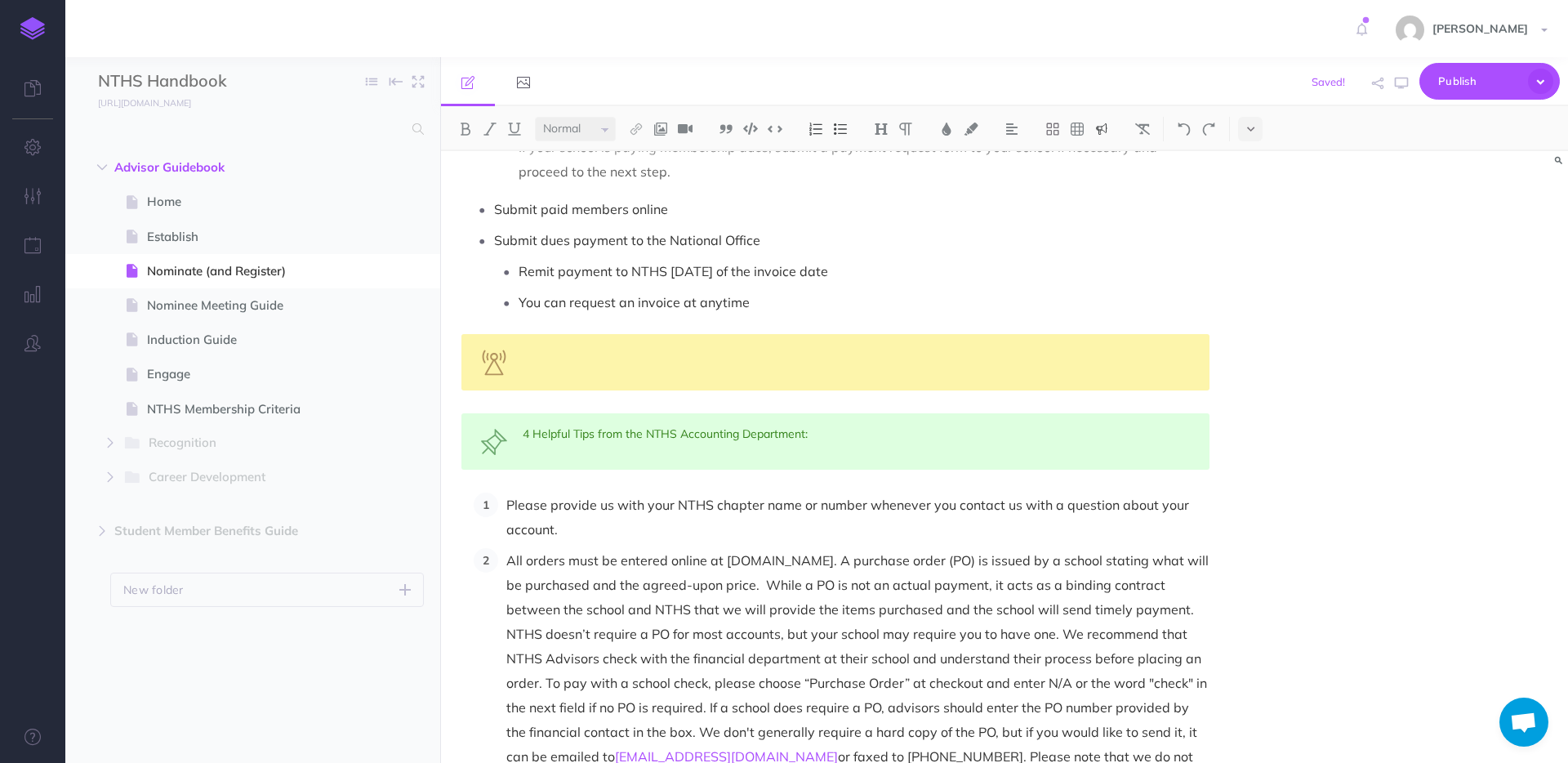
click at [1107, 132] on img at bounding box center [1101, 129] width 15 height 13
click at [1105, 231] on img at bounding box center [1101, 231] width 15 height 13
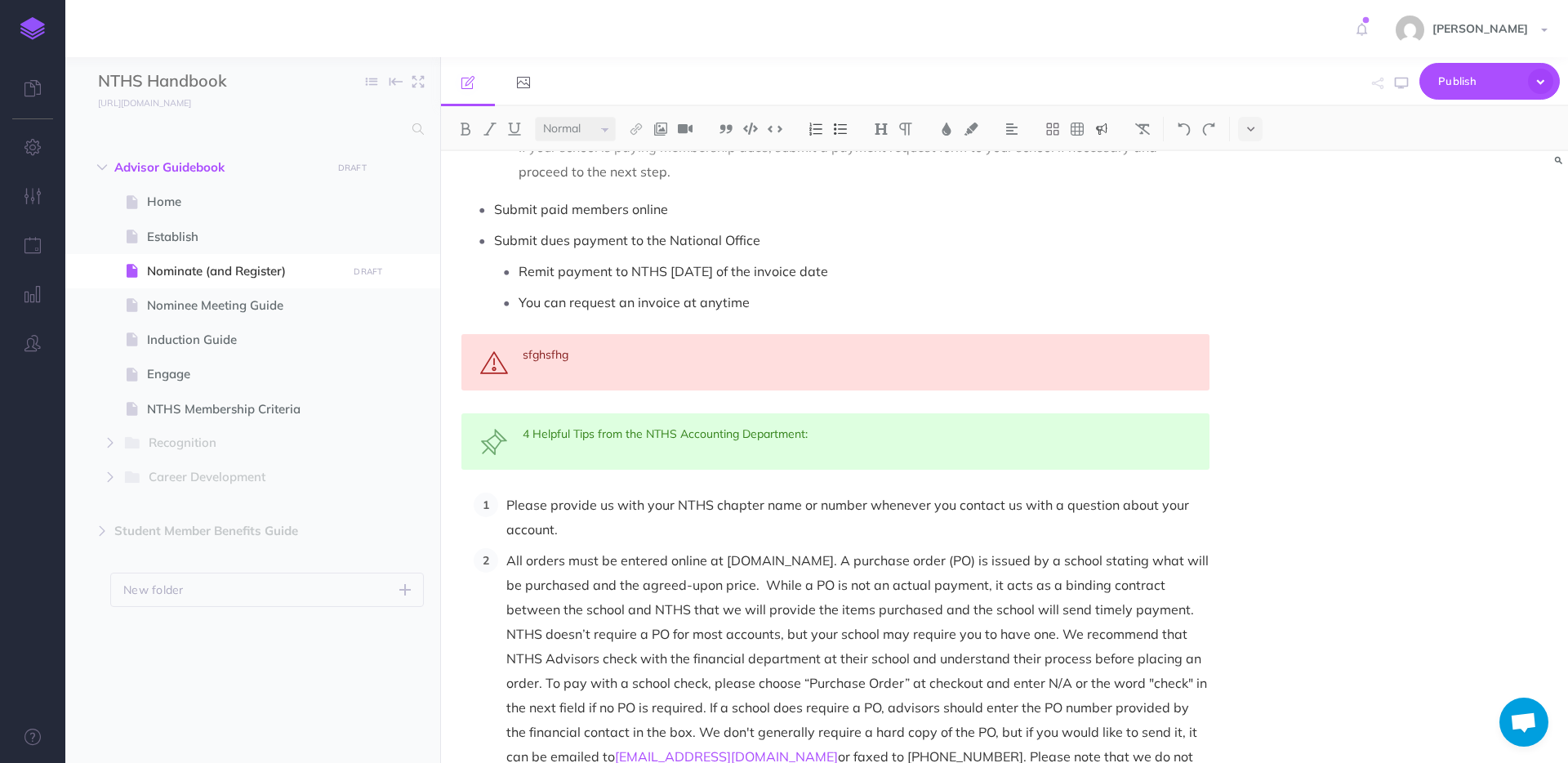
drag, startPoint x: 1133, startPoint y: 371, endPoint x: 1152, endPoint y: 369, distance: 19.1
click at [1134, 371] on div "sfghsfhg" at bounding box center [835, 363] width 748 height 56
click at [1021, 303] on p "You can request an invoice at anytime" at bounding box center [863, 302] width 691 height 25
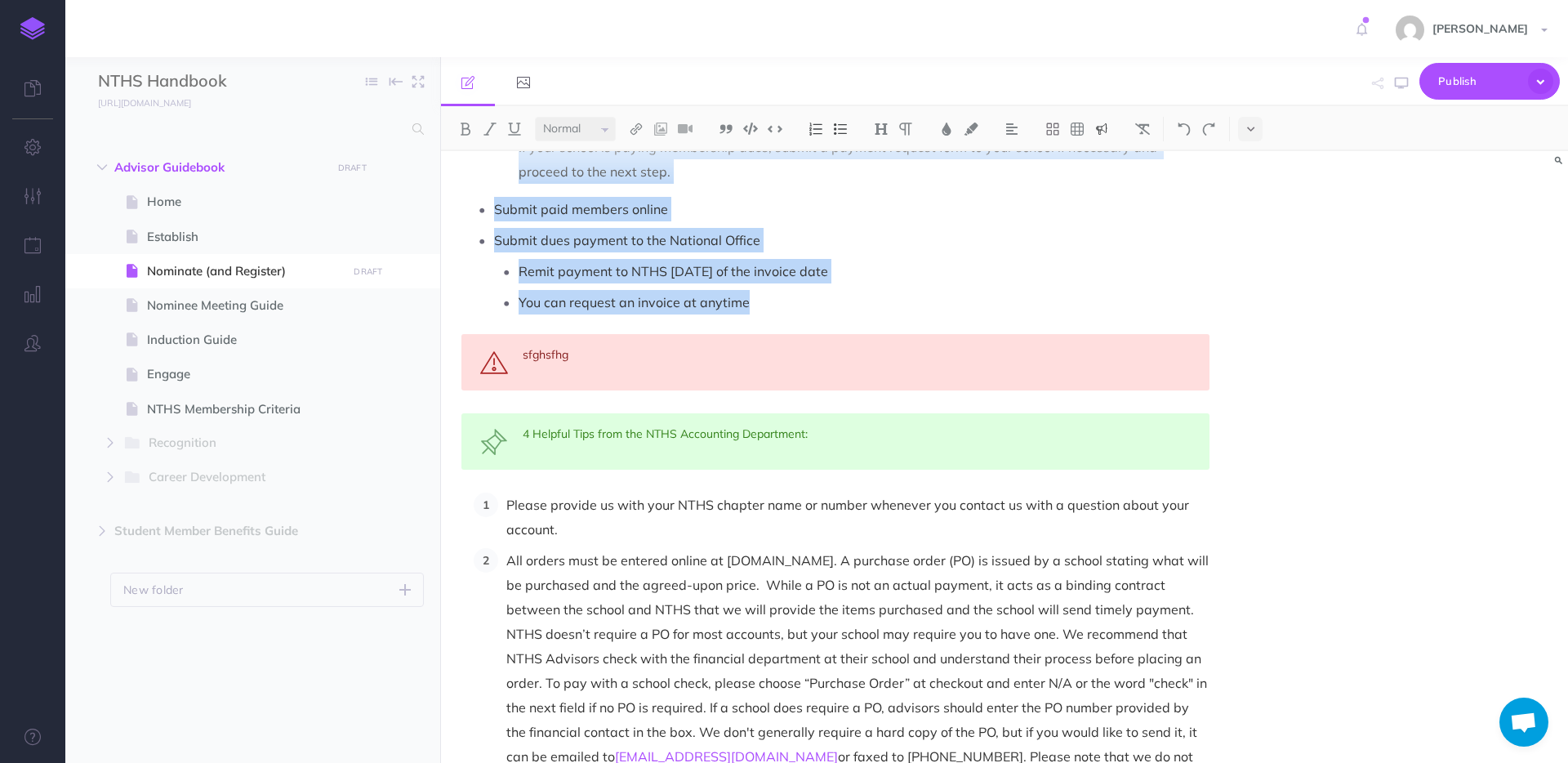
click at [589, 361] on div "sfghsfhg" at bounding box center [835, 363] width 748 height 56
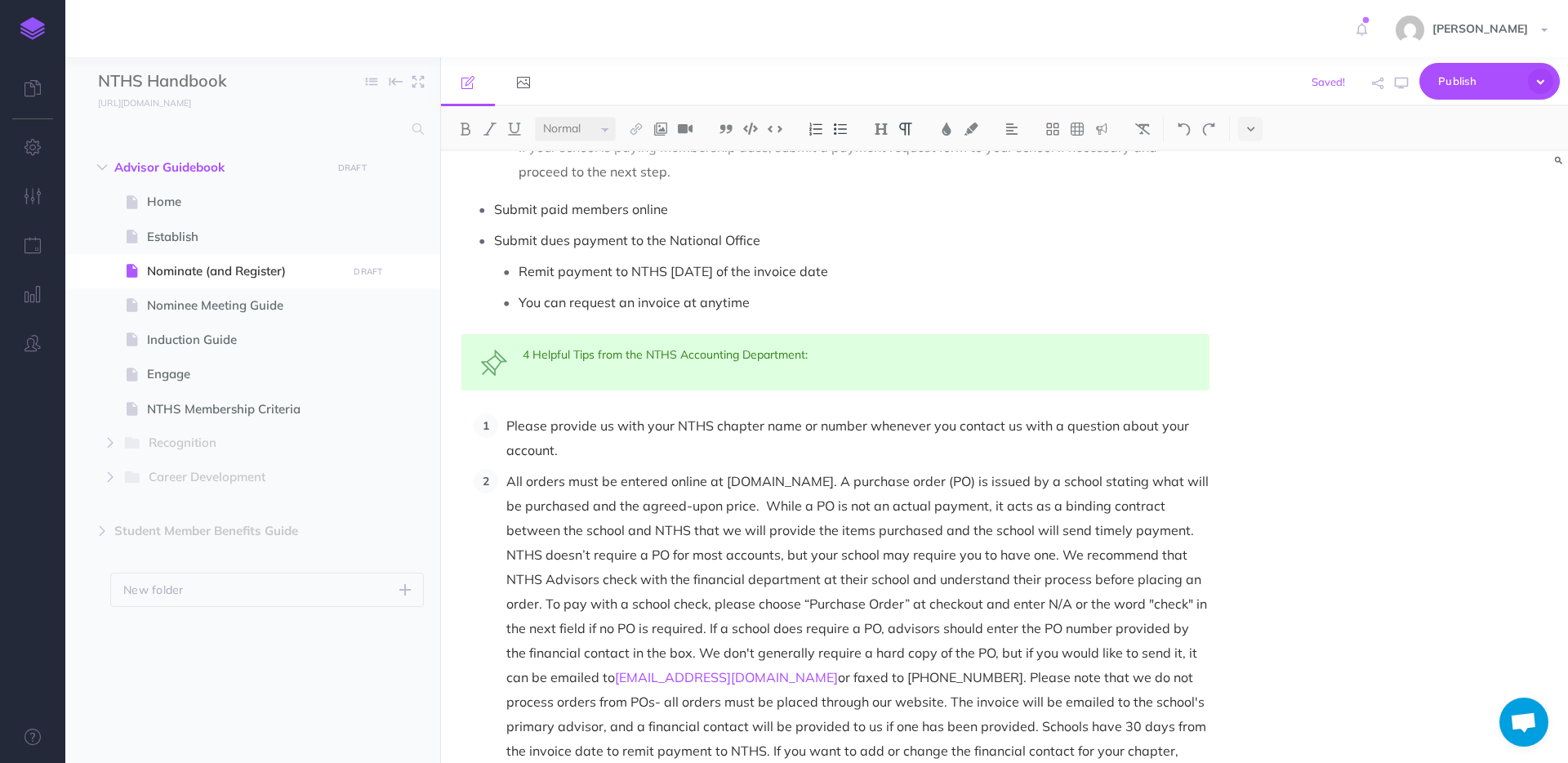
click at [909, 547] on p "All orders must be entered online at [DOMAIN_NAME]. A purchase order (PO) is is…" at bounding box center [857, 628] width 703 height 319
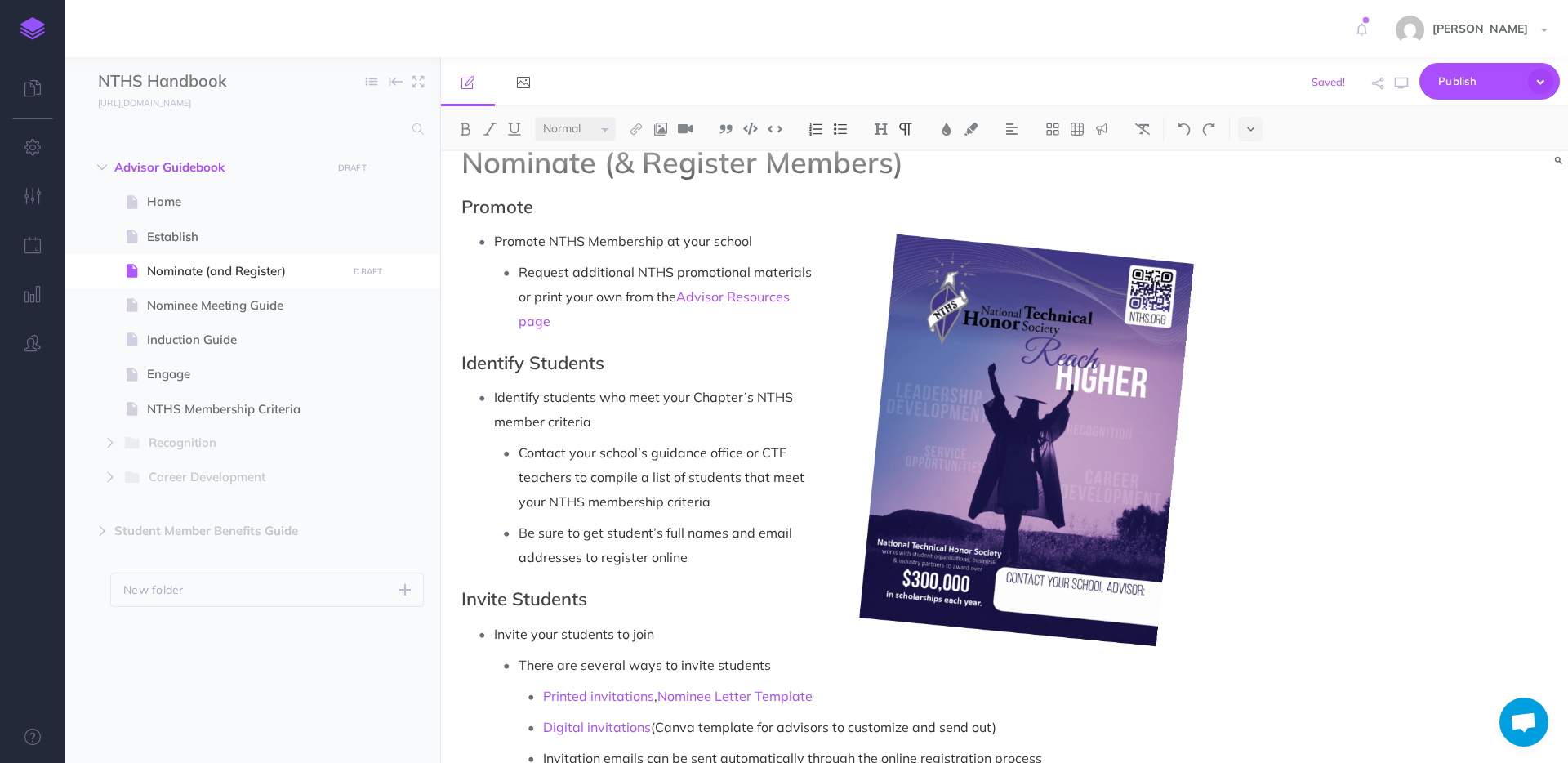
scroll to position [0, 0]
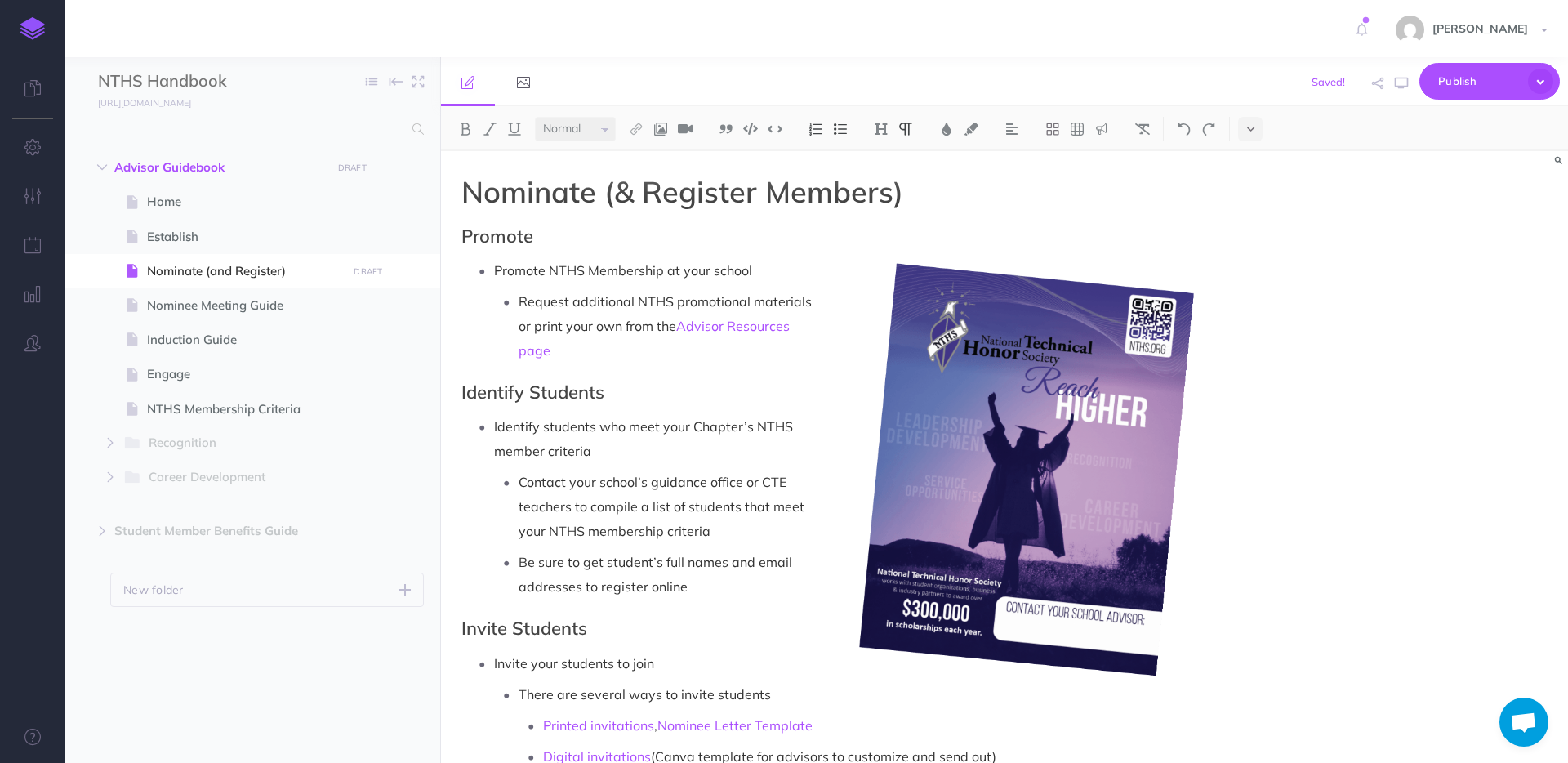
click at [587, 297] on p "Request additional NTHS promotional materials or print your own from the Adviso…" at bounding box center [863, 326] width 691 height 74
click at [636, 126] on img at bounding box center [636, 129] width 15 height 13
click at [490, 389] on h2 "Identify Students" at bounding box center [835, 392] width 748 height 19
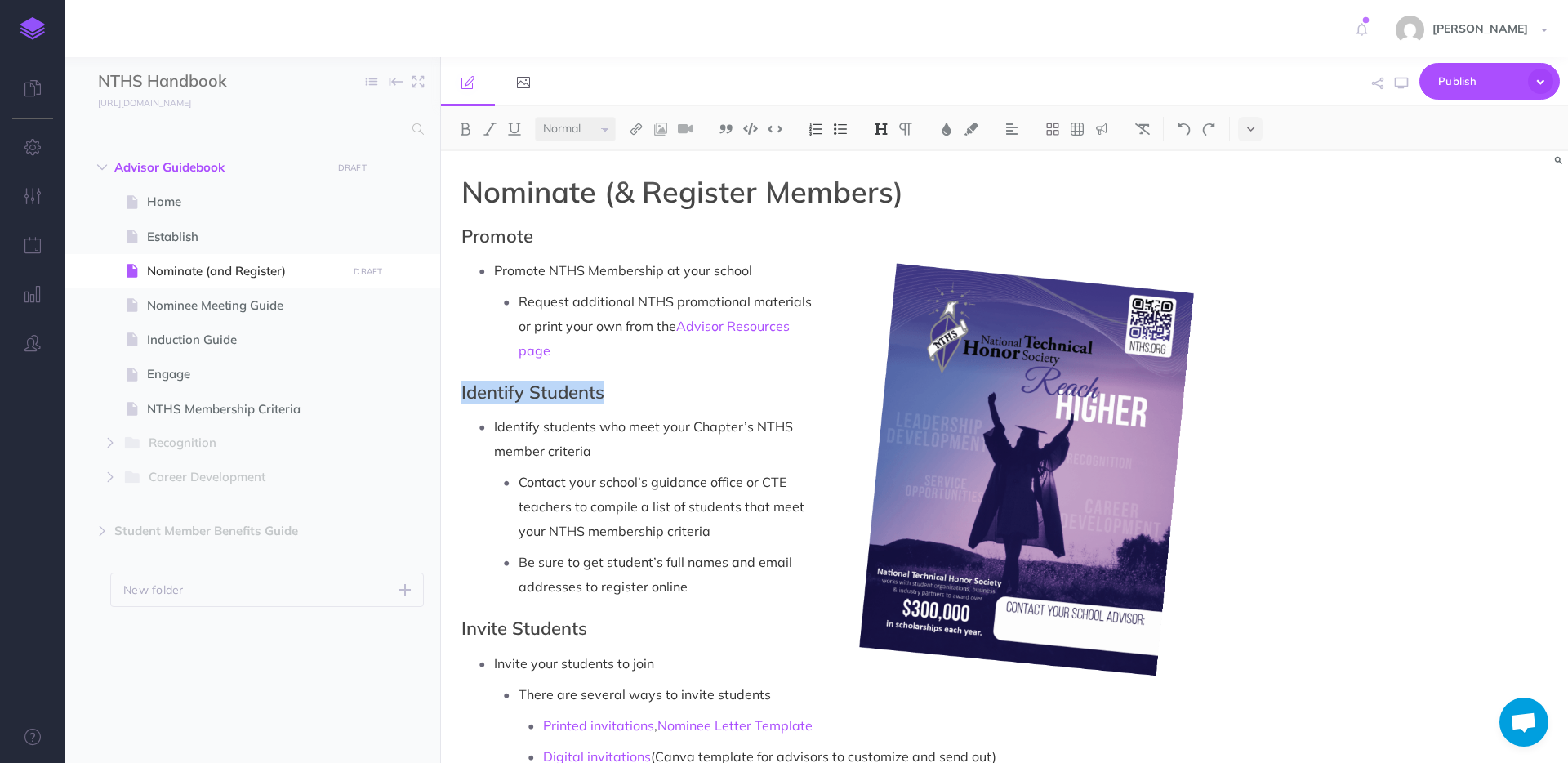
click at [491, 389] on h2 "Identify Students" at bounding box center [835, 392] width 748 height 19
click at [614, 304] on p "Request additional NTHS promotional materials or print your own from the Adviso…" at bounding box center [863, 326] width 691 height 74
click at [280, 284] on span at bounding box center [253, 271] width 375 height 34
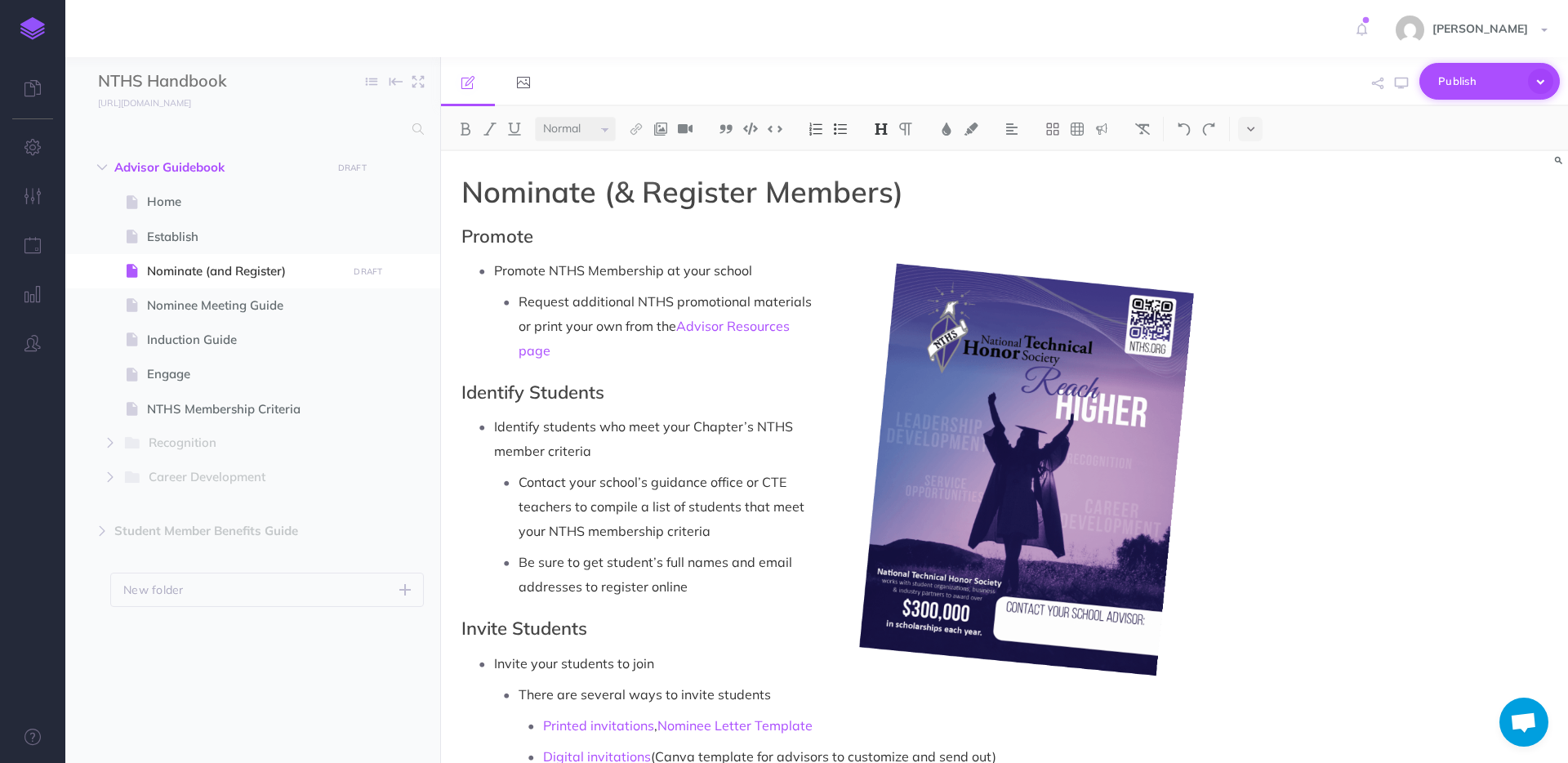
click at [1537, 77] on icon "button" at bounding box center [1540, 81] width 25 height 25
click at [1531, 264] on span at bounding box center [1529, 263] width 13 height 13
click at [1449, 370] on div "Nominate (& Register Members) Promote Promote NTHS Membership at your school Re…" at bounding box center [1004, 457] width 1127 height 612
click at [1506, 75] on span "Publish" at bounding box center [1479, 81] width 81 height 25
click at [1451, 311] on div "Nominate (& Register Members) Promote Promote NTHS Membership at your school Re…" at bounding box center [1004, 457] width 1127 height 612
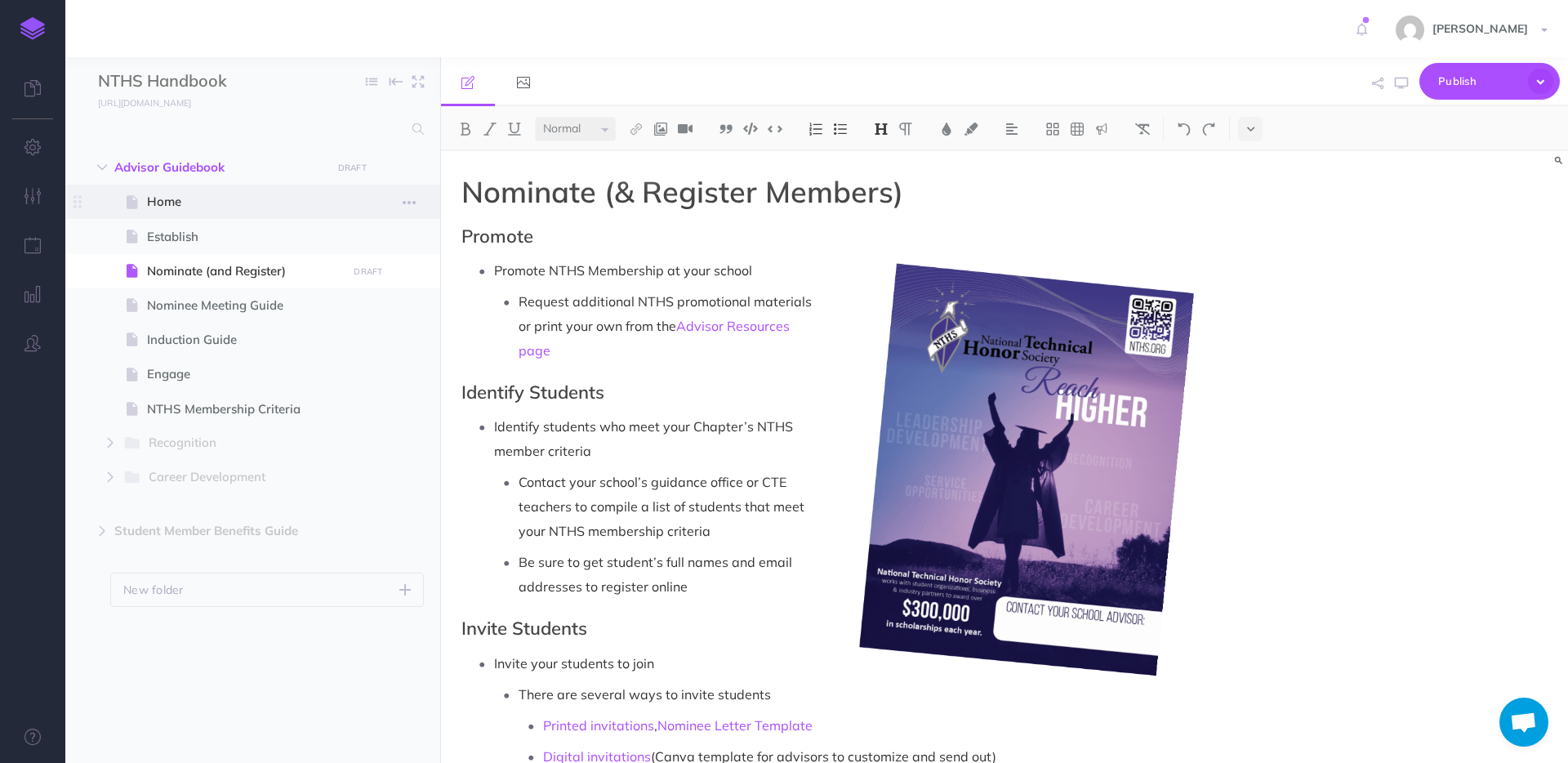
click at [207, 189] on span at bounding box center [253, 201] width 375 height 34
select select "null"
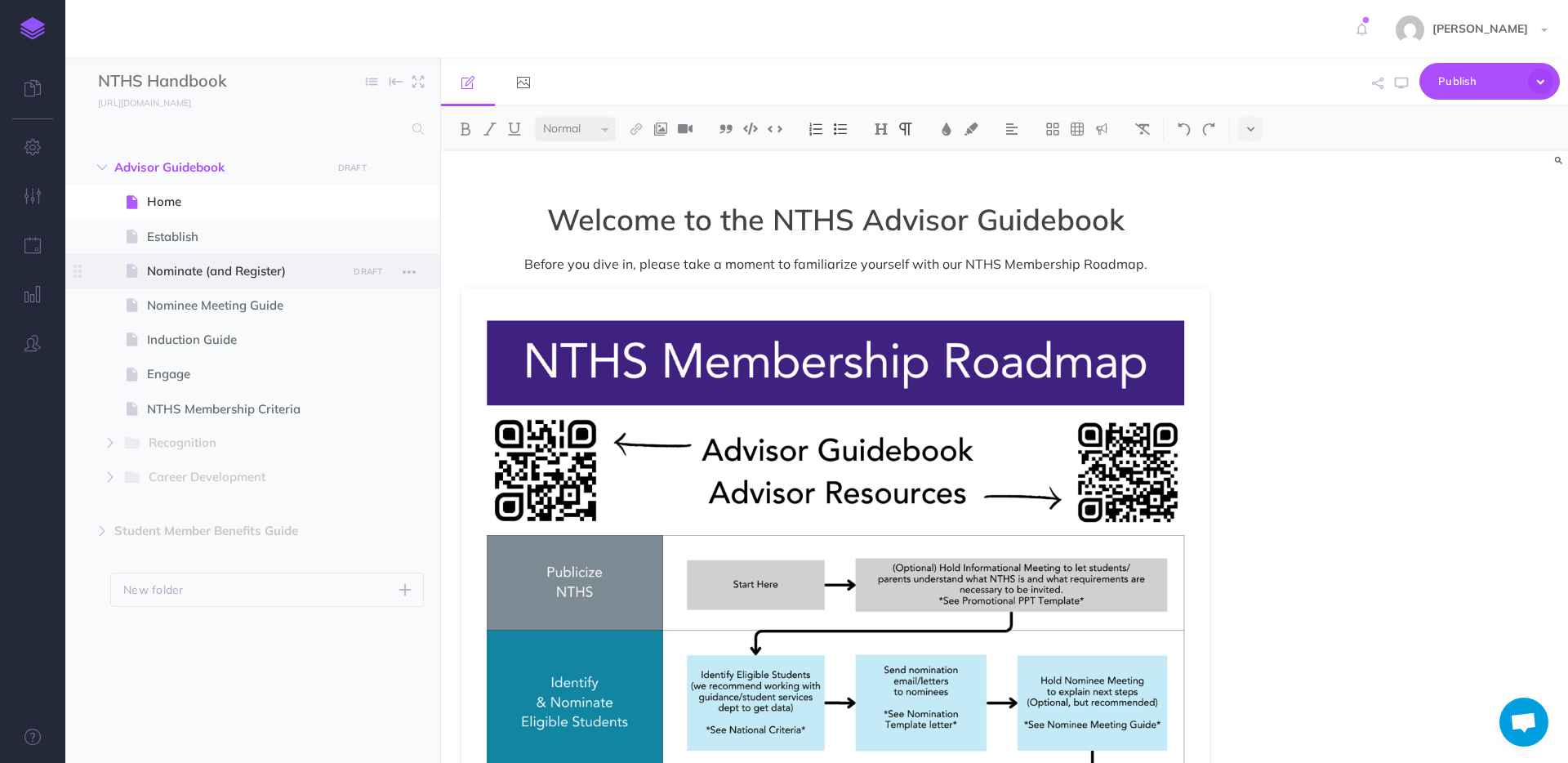
click at [214, 282] on span at bounding box center [253, 271] width 375 height 34
select select "null"
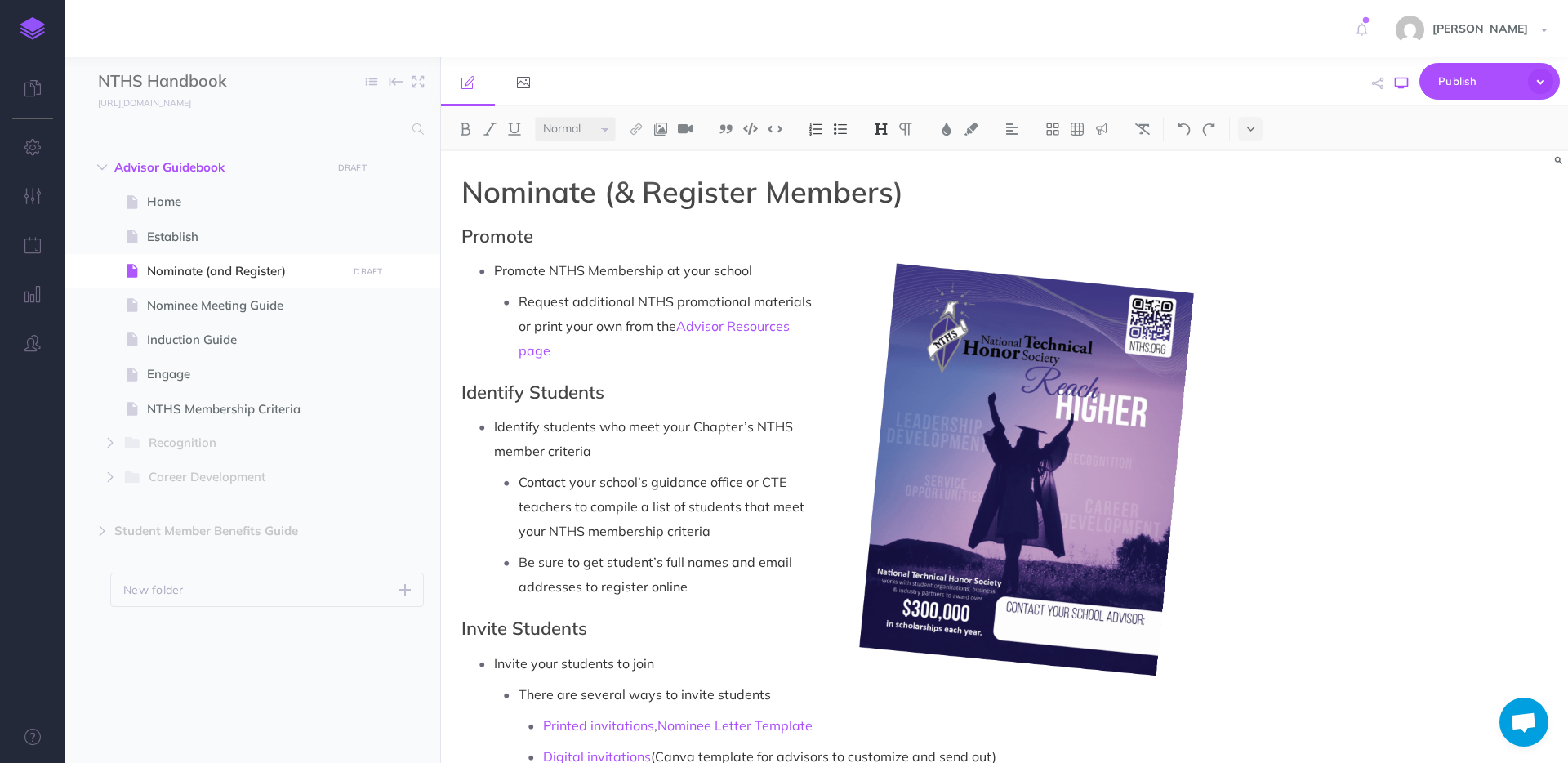
click at [1399, 82] on icon "button" at bounding box center [1401, 83] width 13 height 13
